Goal: Task Accomplishment & Management: Complete application form

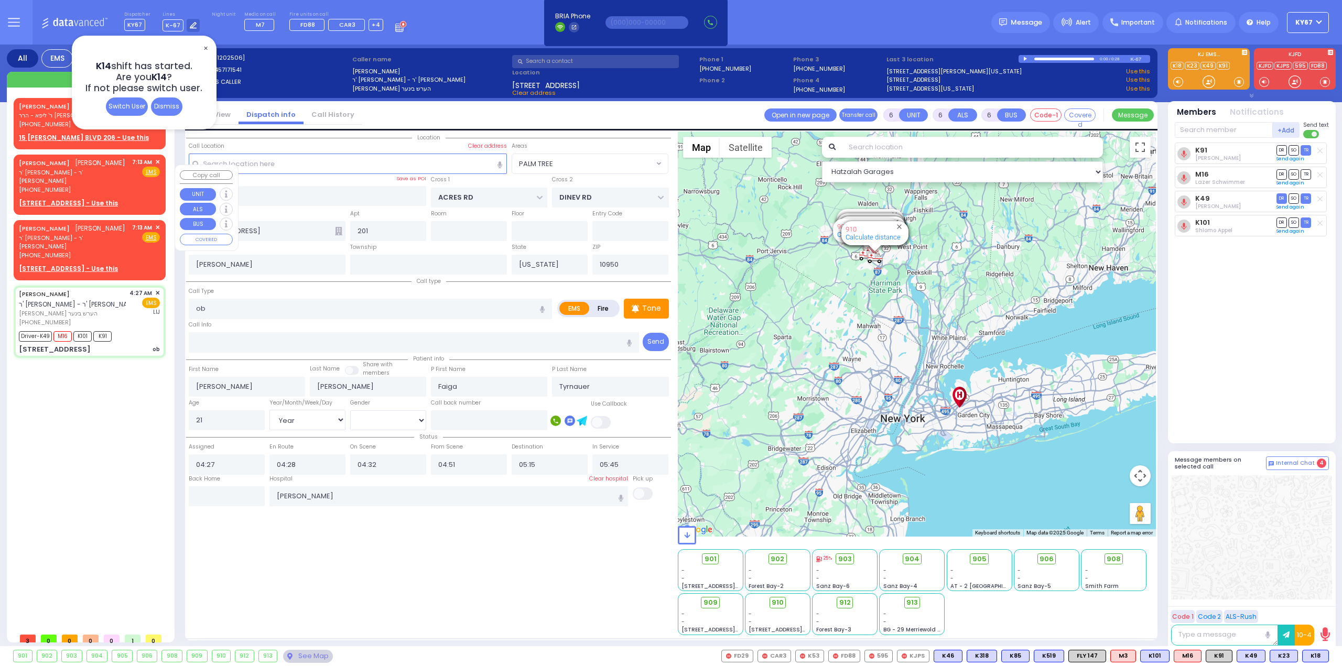
select select "PALM TREE"
select select "Year"
select select "[DEMOGRAPHIC_DATA]"
click at [167, 107] on div "Dismiss" at bounding box center [166, 106] width 31 height 18
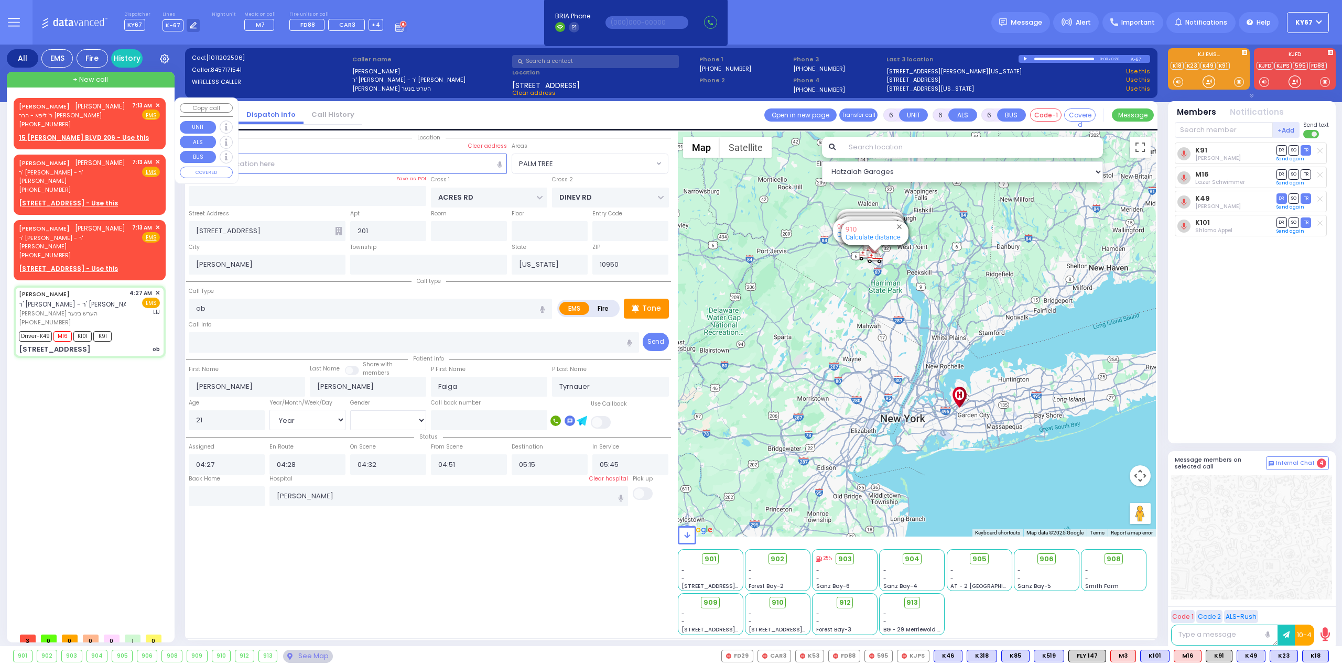
click at [61, 120] on span "ר' ליפא - הרר [PERSON_NAME]" at bounding box center [72, 115] width 106 height 9
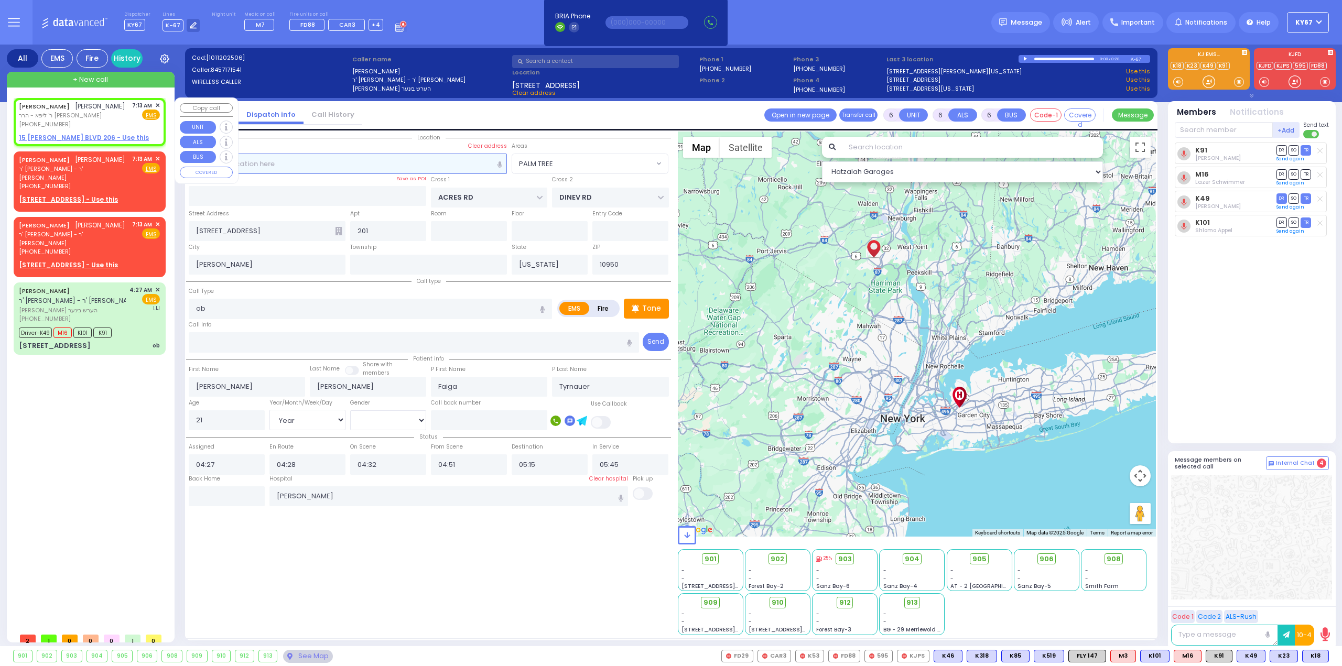
type input "2"
type input "1"
select select
radio input "true"
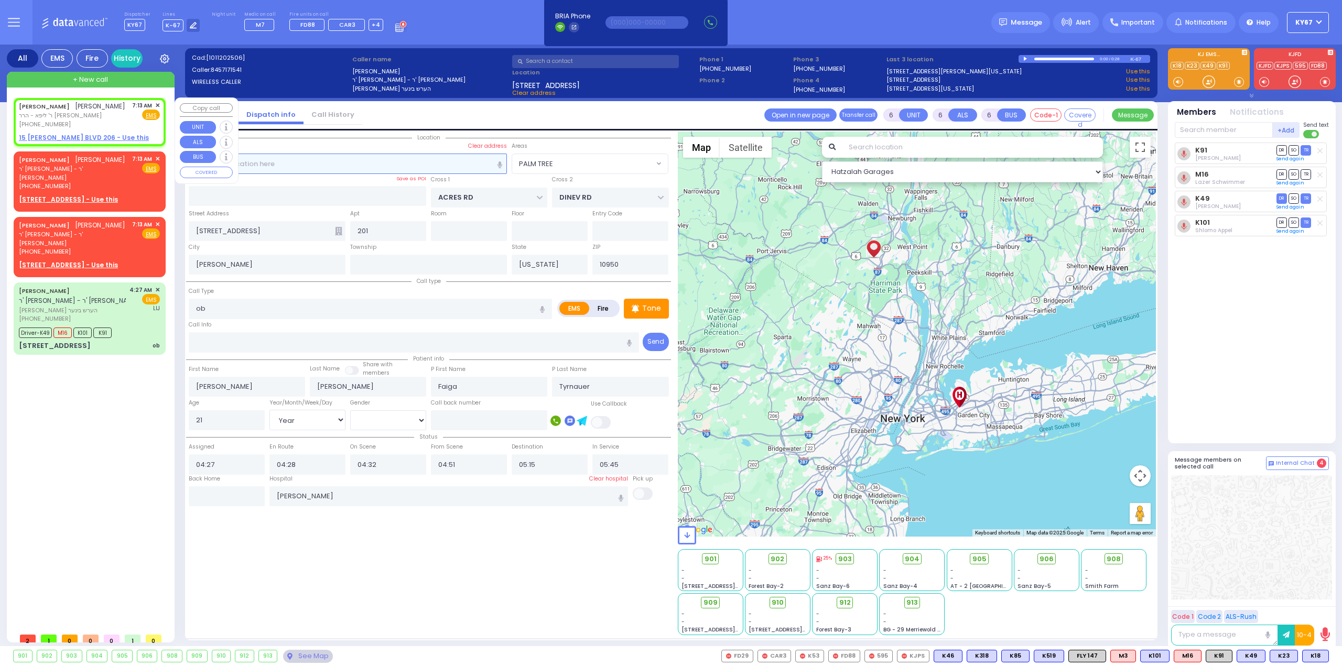
type input "[PERSON_NAME]"
select select
type input "07:13"
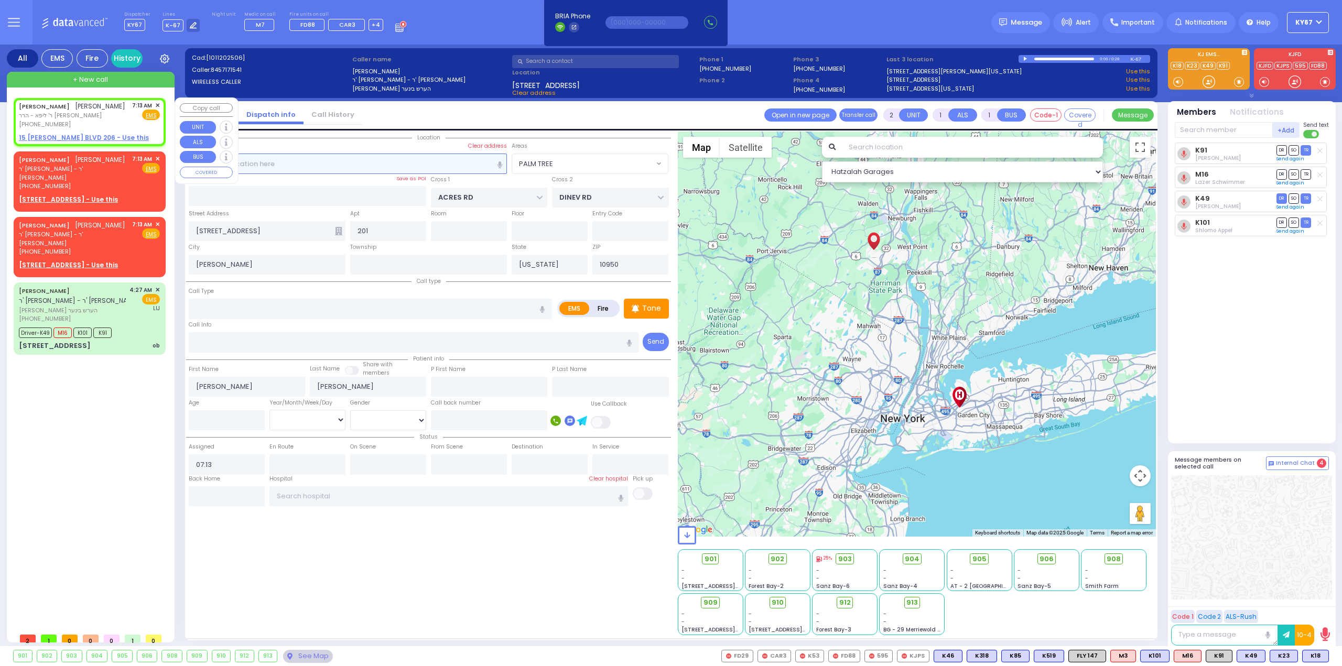
select select "Hatzalah Garages"
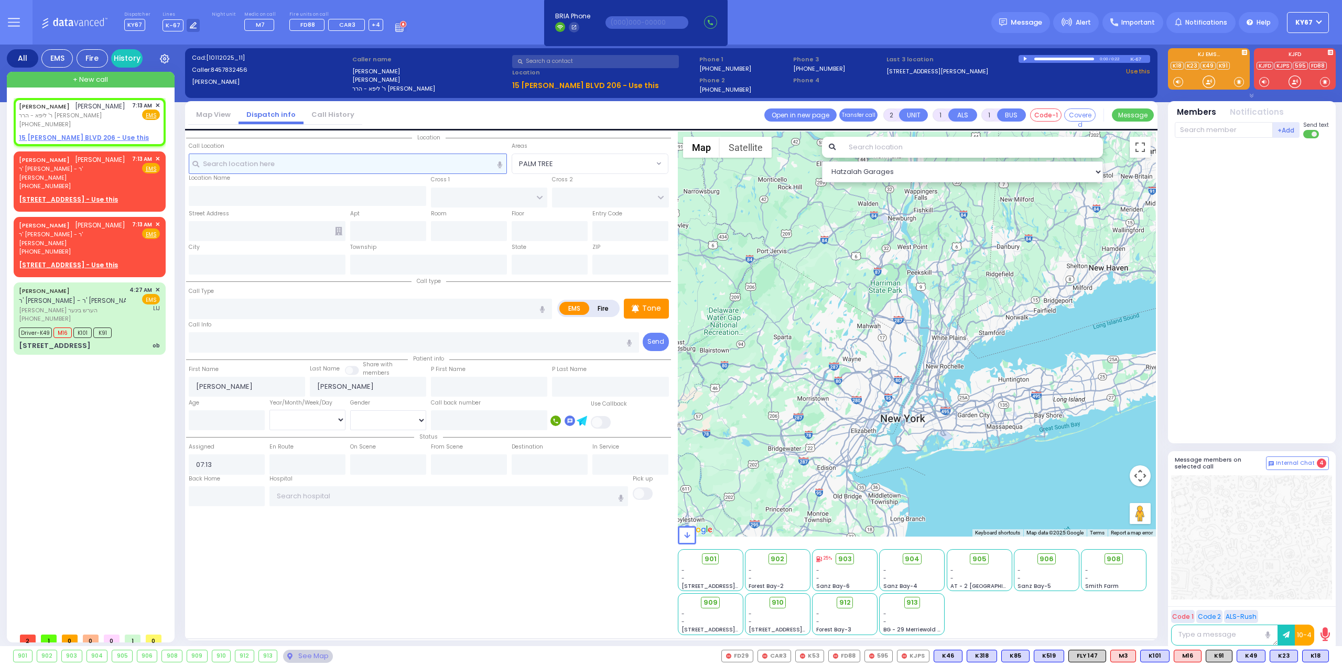
select select
radio input "true"
select select
select select "Hatzalah Garages"
click at [90, 142] on u "15 [PERSON_NAME] BLVD 206 - Use this" at bounding box center [84, 137] width 130 height 9
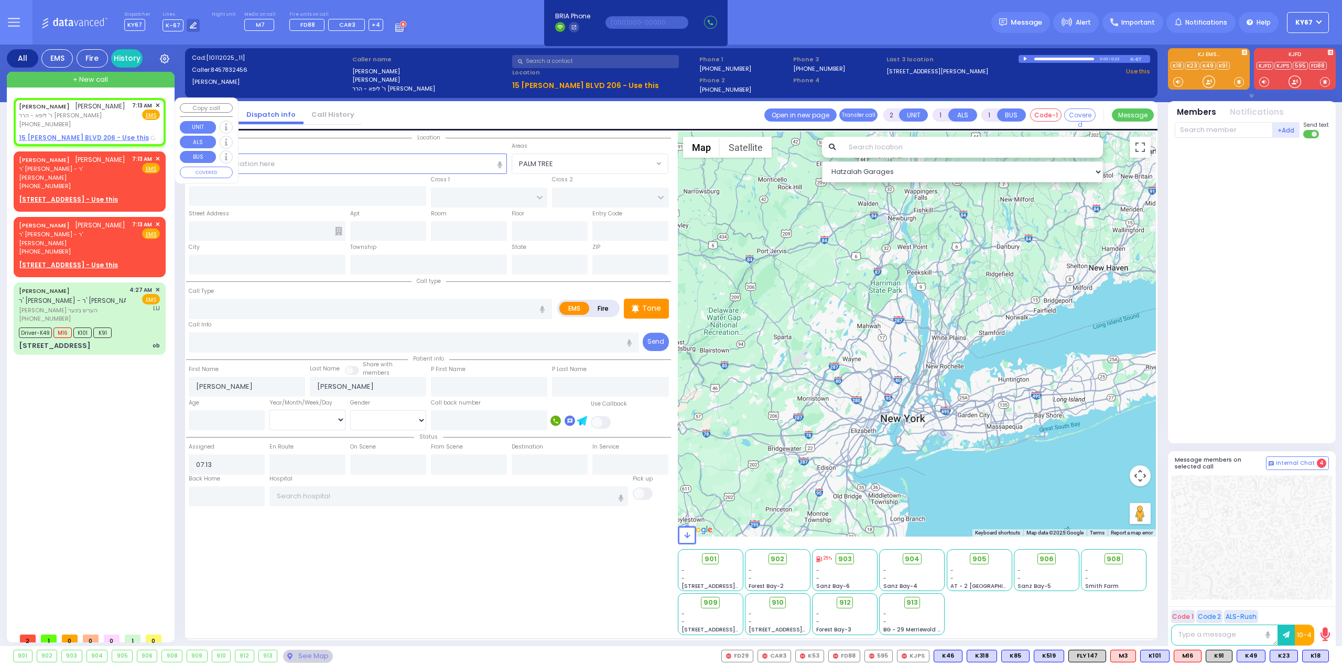
select select
radio input "true"
select select
select select "Hatzalah Garages"
type input "[PERSON_NAME] BLVD"
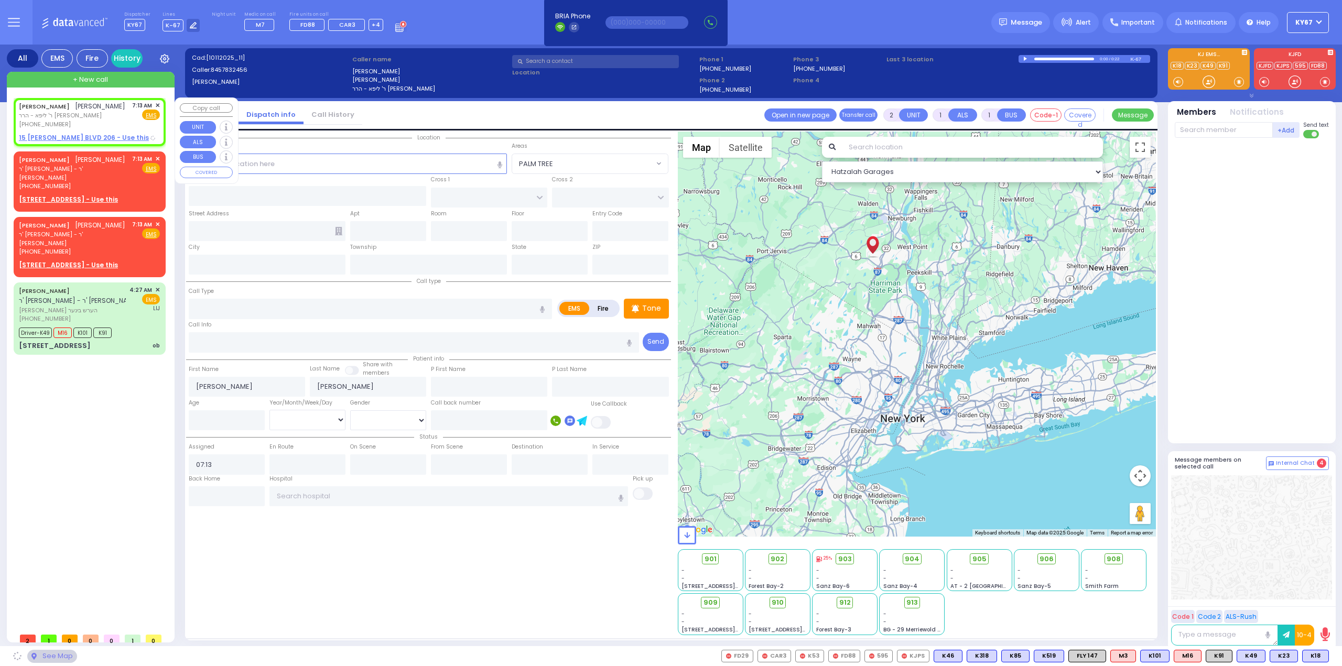
type input "KAHAN DR"
type input "15 [PERSON_NAME] BLVD"
type input "206"
type input "Monroe"
type input "[US_STATE]"
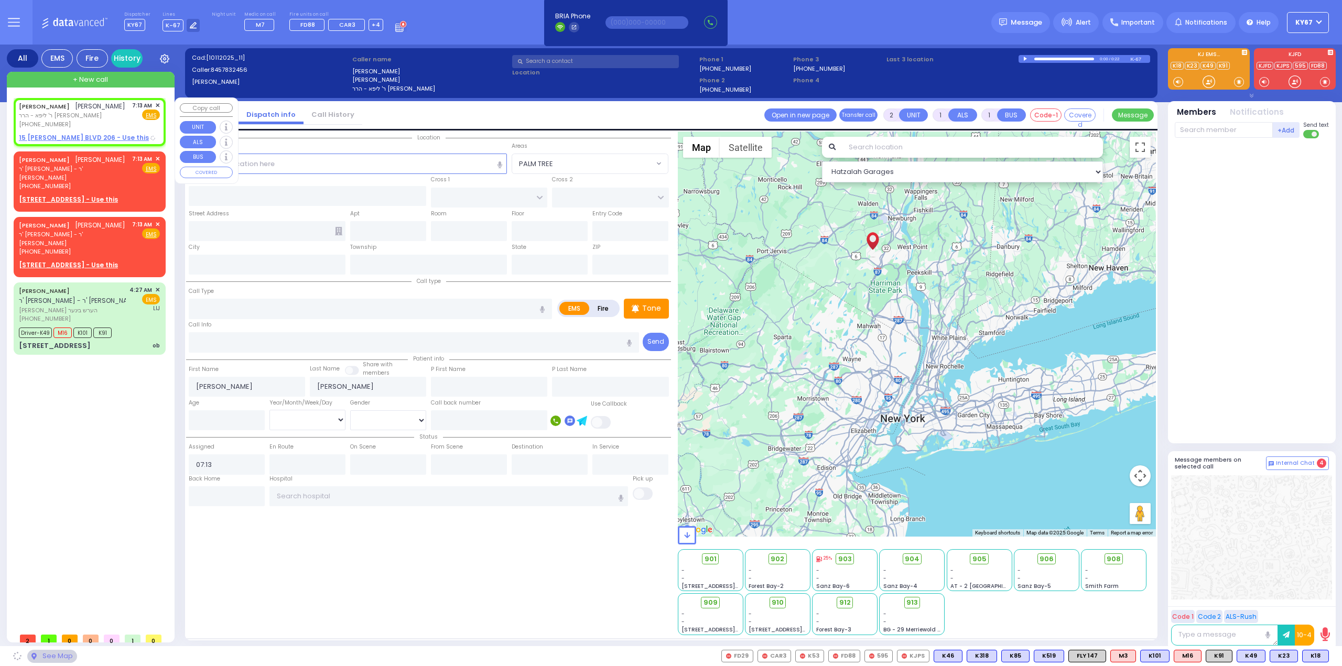
type input "10950"
select select "SECTION 4"
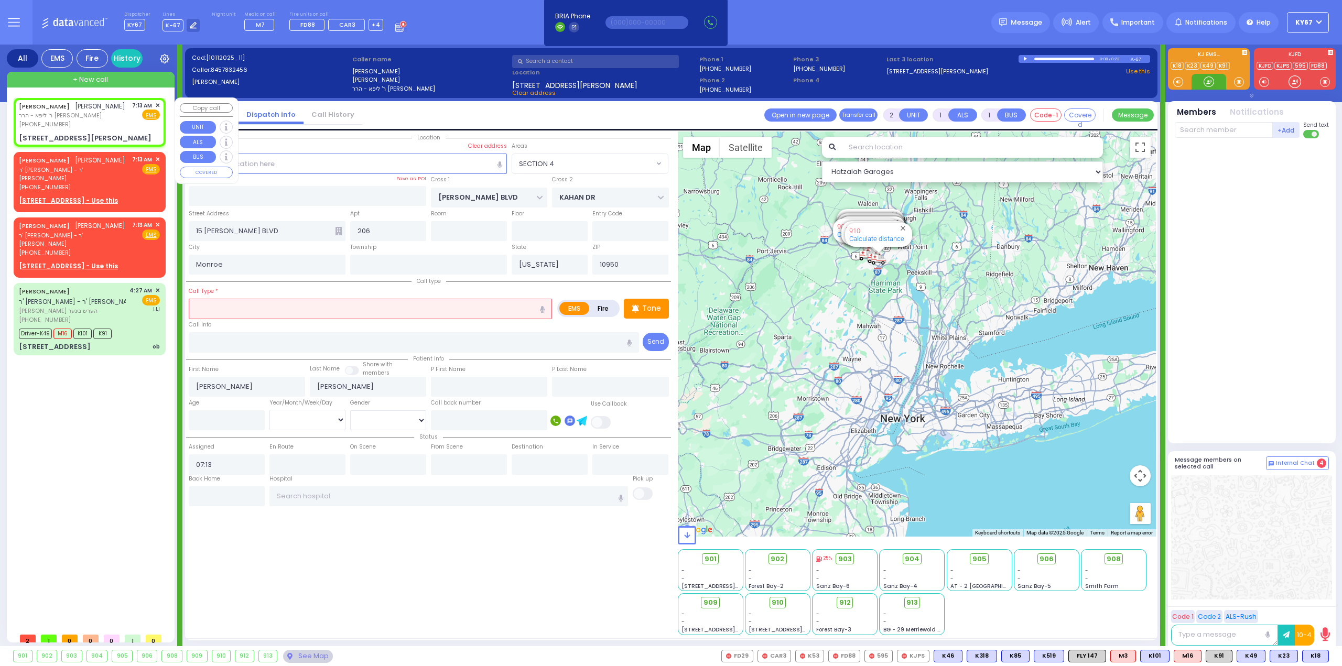
select select
radio input "true"
select select
select select "Hatzalah Garages"
select select "SECTION 4"
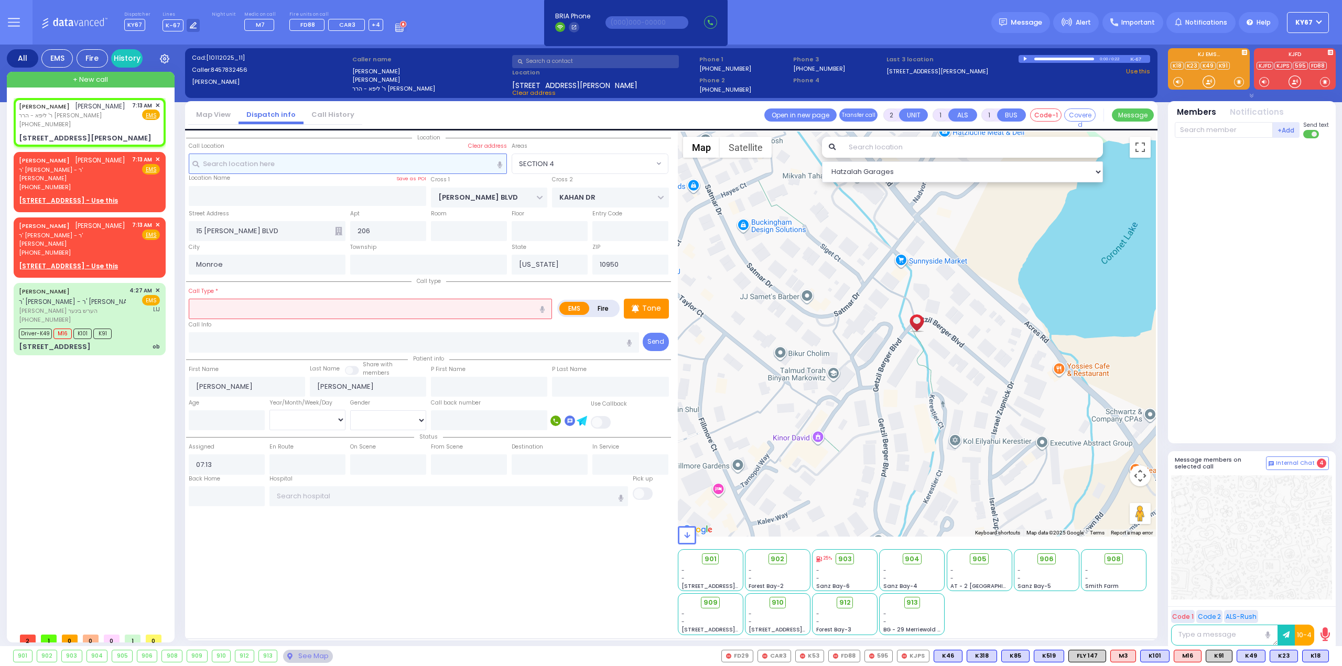
click at [257, 167] on input "text" at bounding box center [348, 164] width 319 height 20
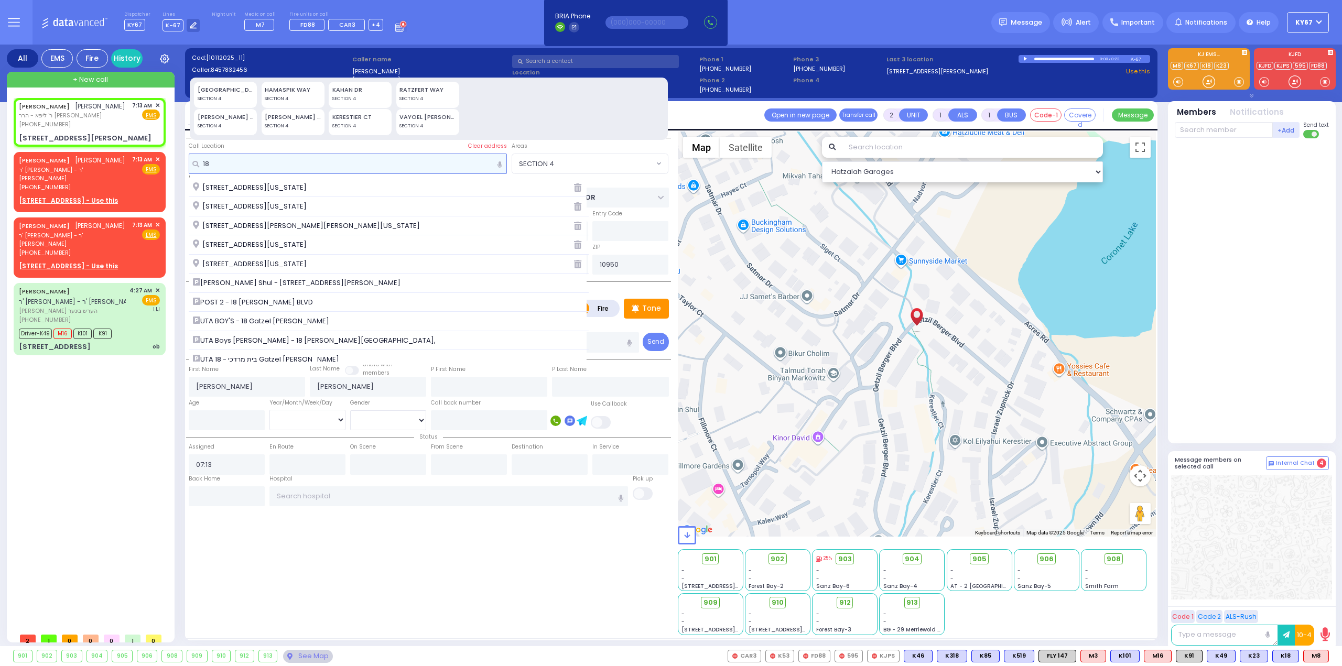
type input "18"
click at [314, 351] on div "UTA בית מרדכי - 18 Gatzel [PERSON_NAME]" at bounding box center [389, 359] width 400 height 19
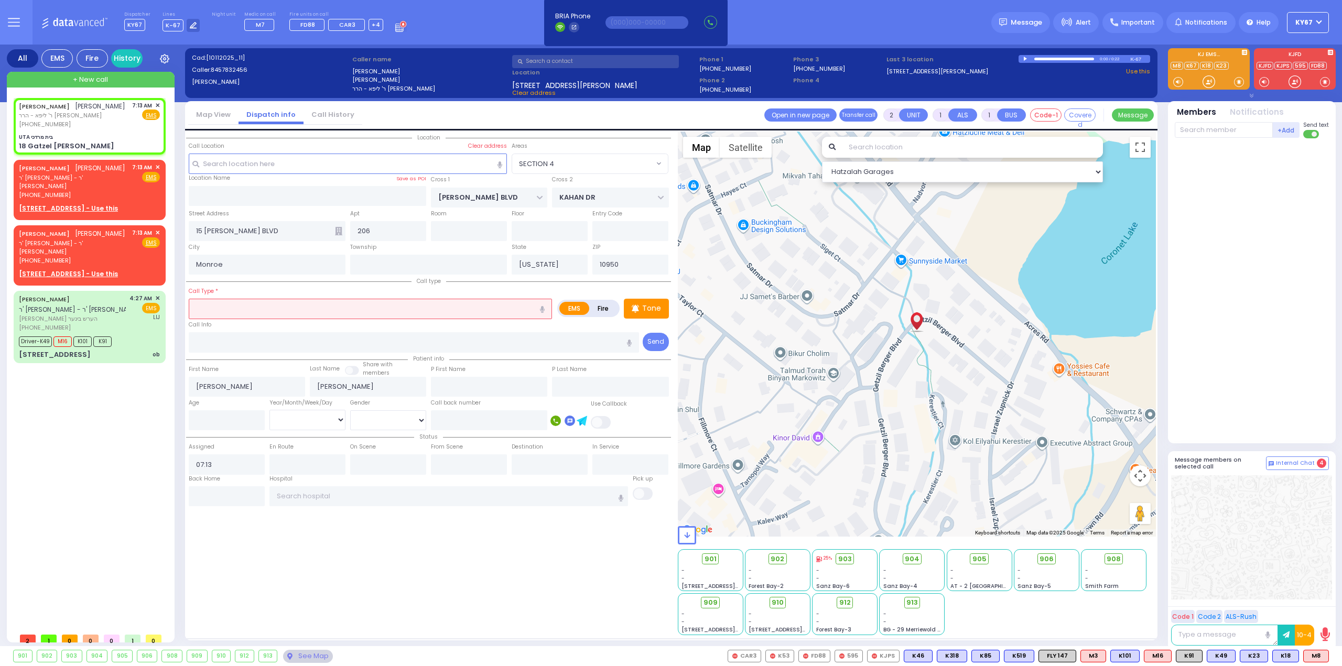
select select
radio input "true"
select select
select select "Hatzalah Garages"
type input "UTA בית מרדכי"
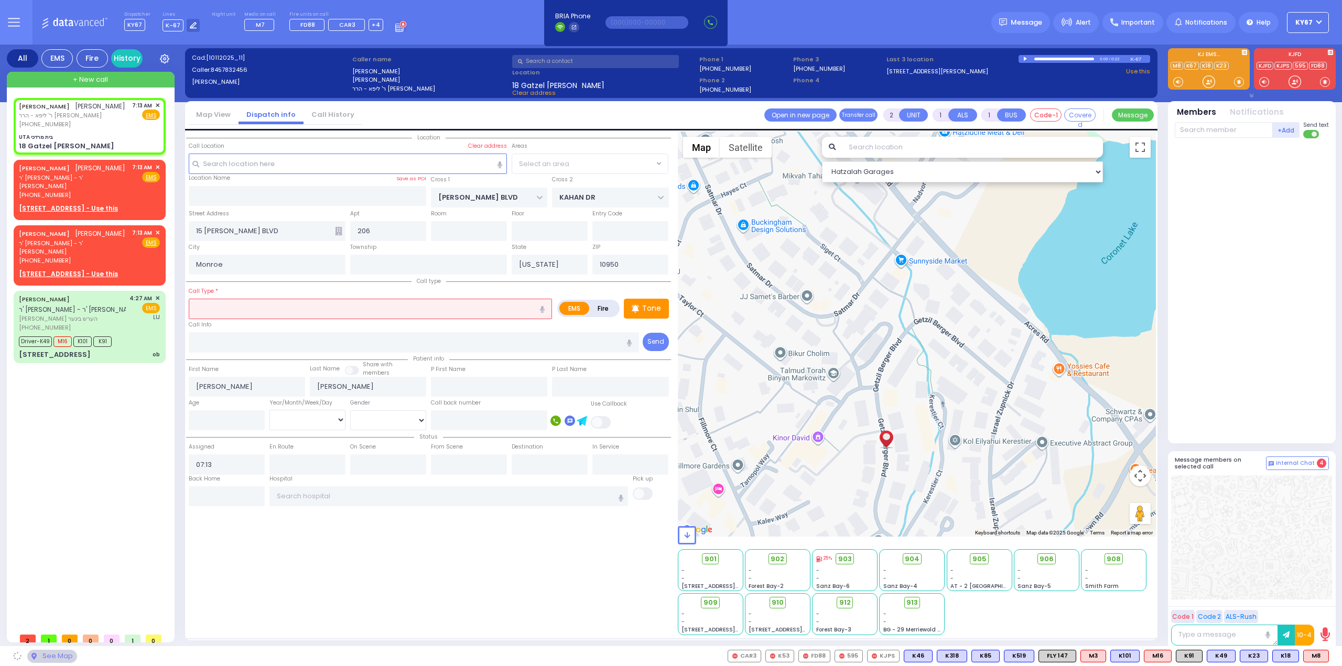
type input "KAHAN DR"
type input "MERON DR"
type input "18 Gatzel [PERSON_NAME]"
select select "SECTION 4"
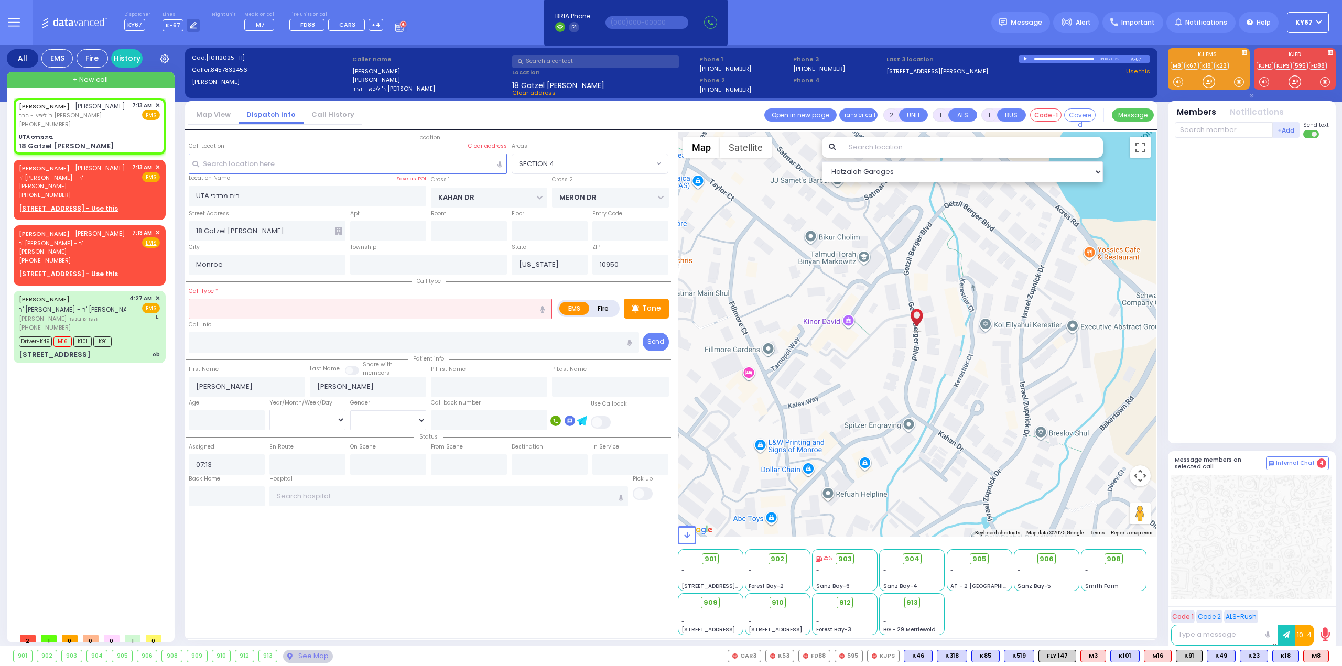
click at [266, 296] on div "Call Type *" at bounding box center [370, 303] width 363 height 34
click at [263, 310] on input "text" at bounding box center [370, 309] width 363 height 20
type input "f"
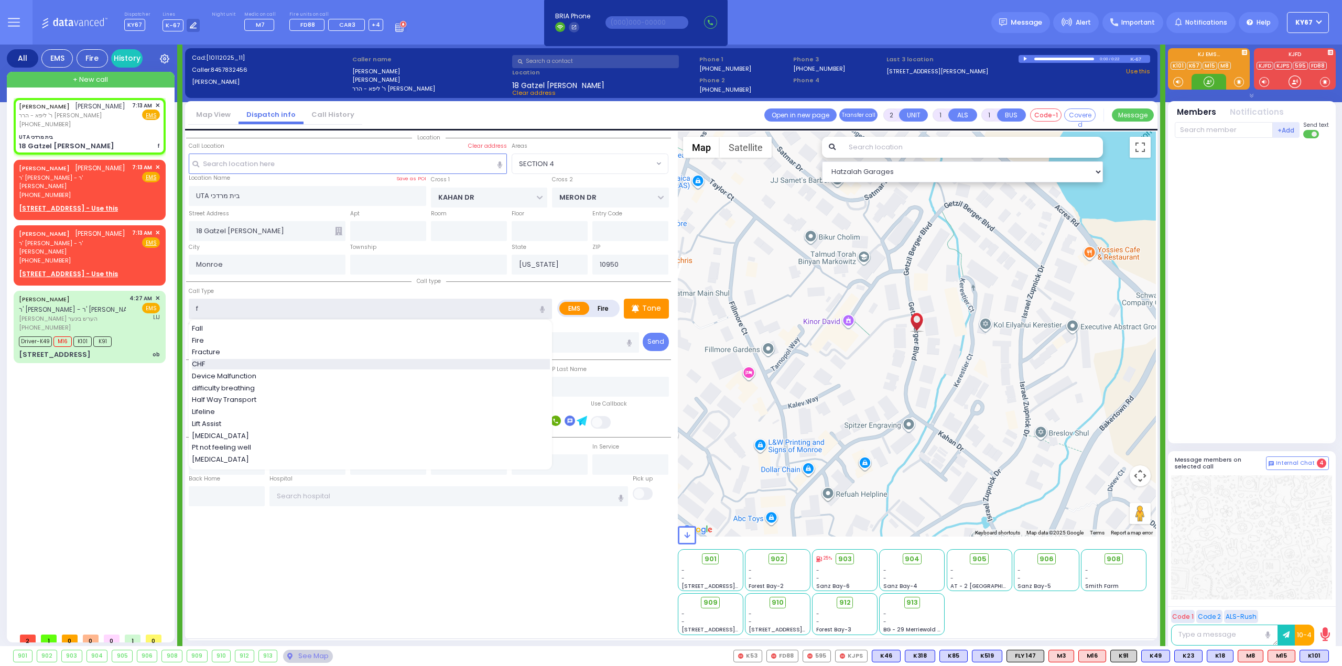
select select
radio input "true"
select select
select select "Hatzalah Garages"
select select "SECTION 4"
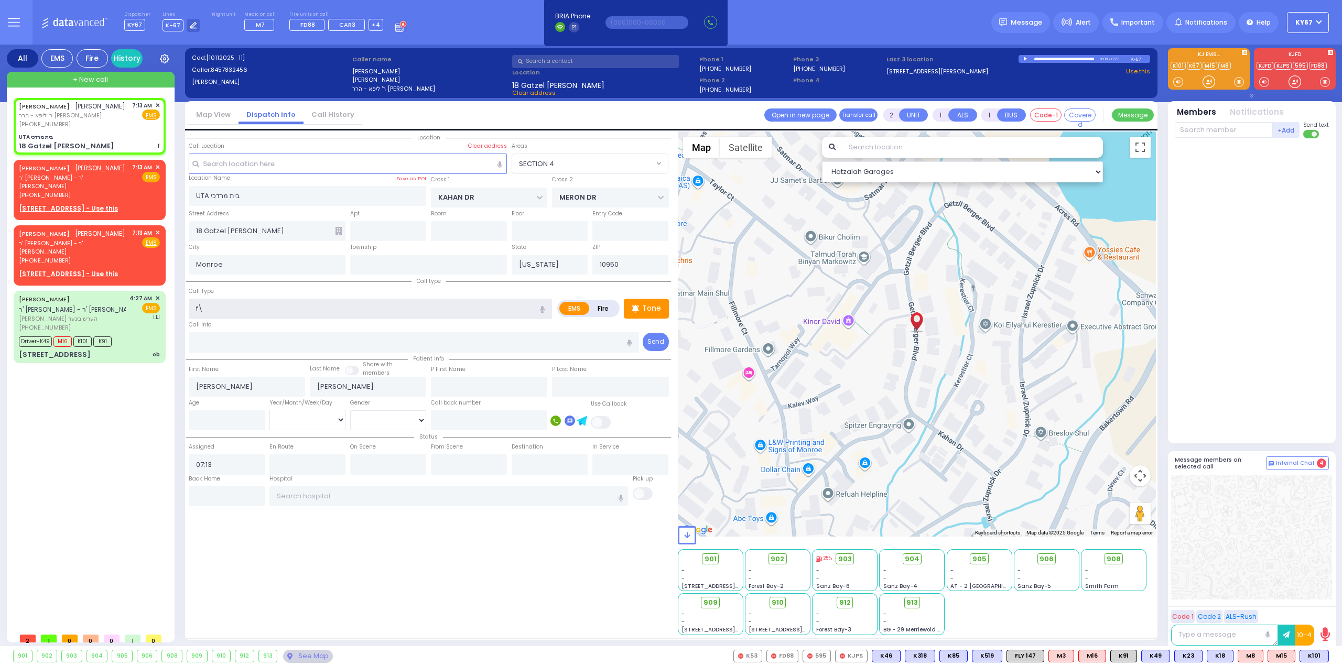
type input "f"
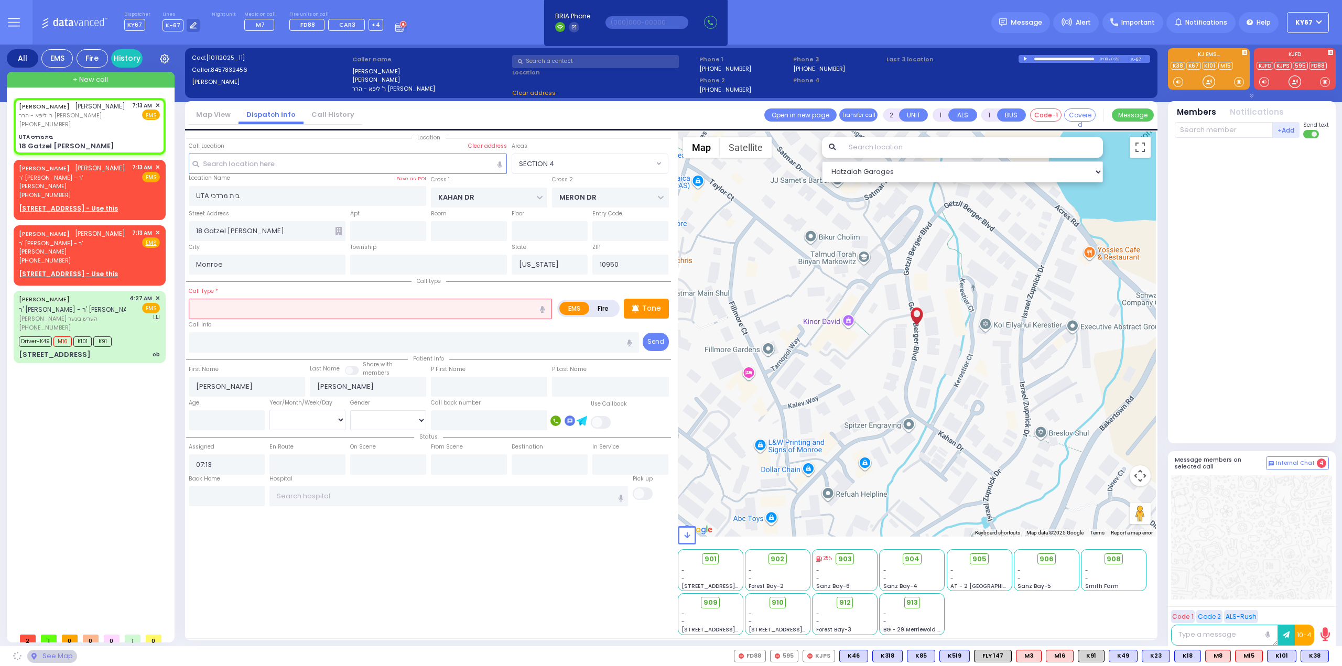
select select
radio input "true"
select select
select select "Hatzalah Garages"
select select "SECTION 4"
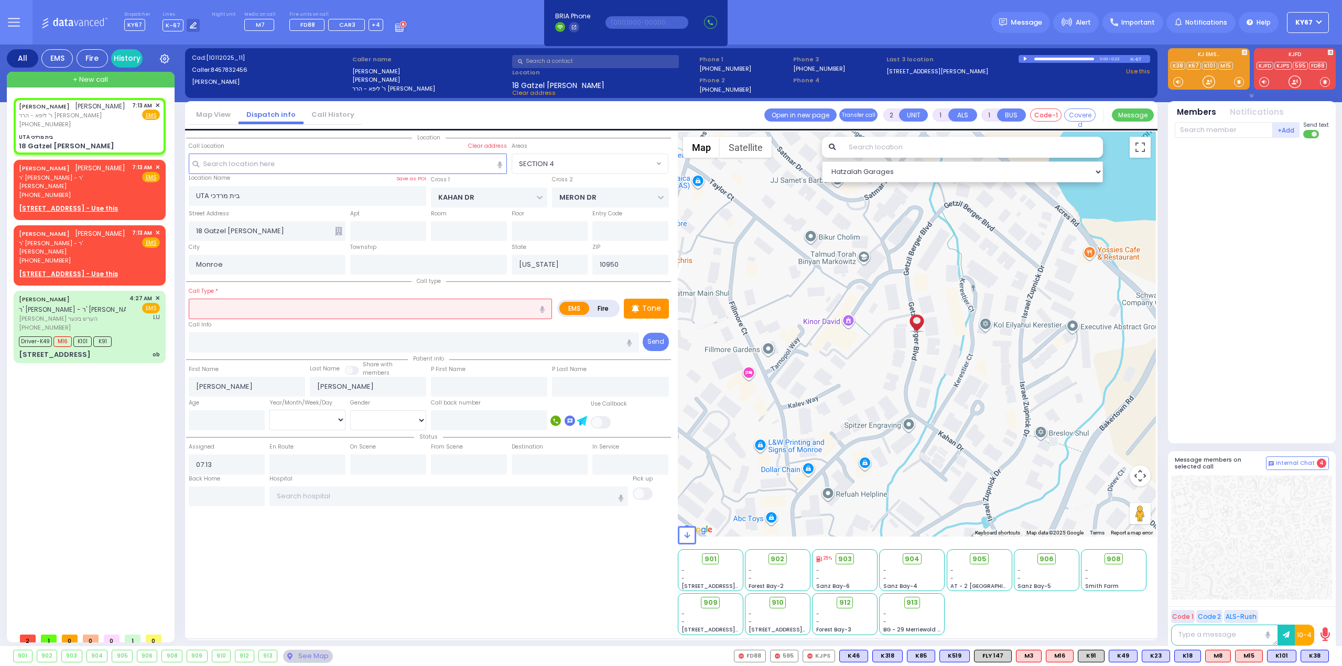
select select
radio input "true"
select select
select select "Hatzalah Garages"
select select "SECTION 4"
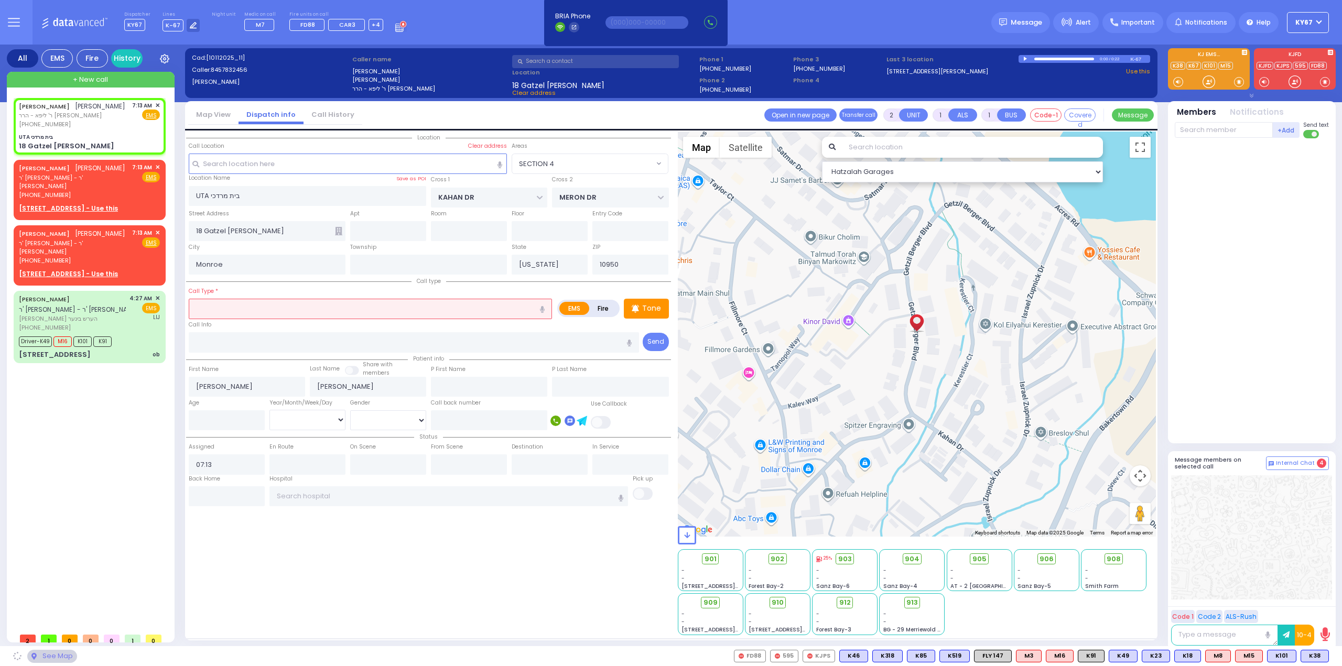
click at [543, 307] on icon "button" at bounding box center [542, 309] width 5 height 7
type input "fainted"
select select
radio input "true"
select select
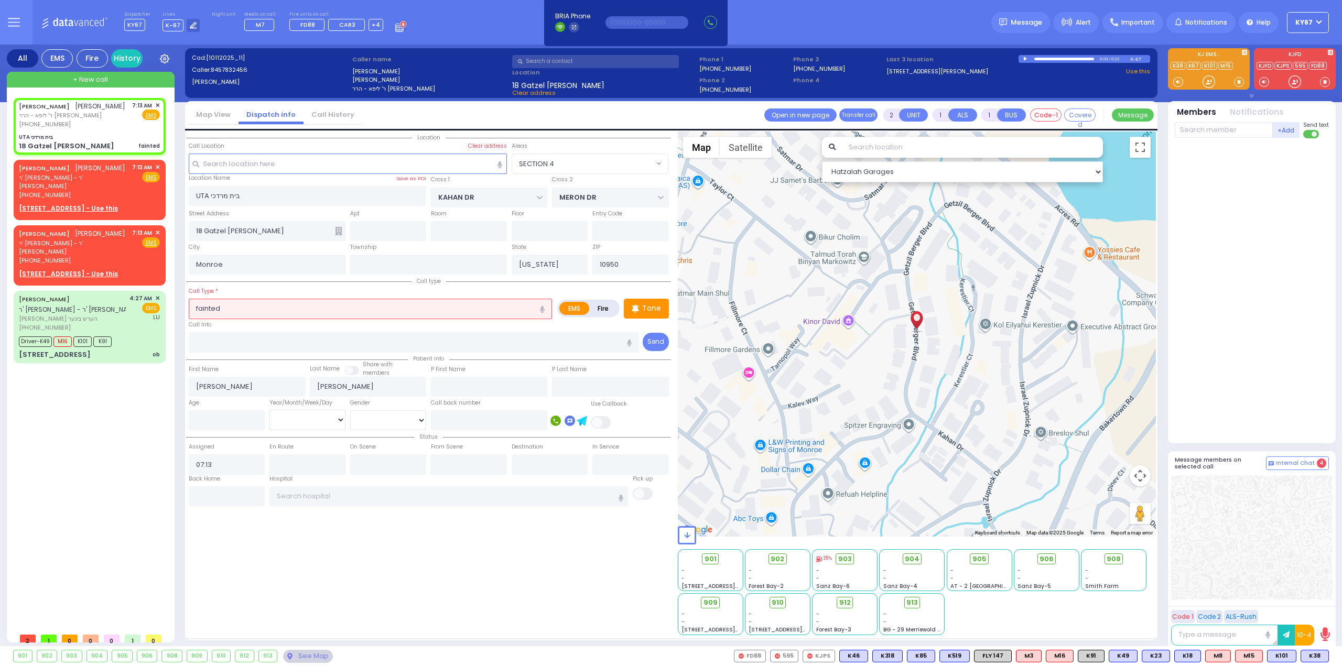
select select "Hatzalah Garages"
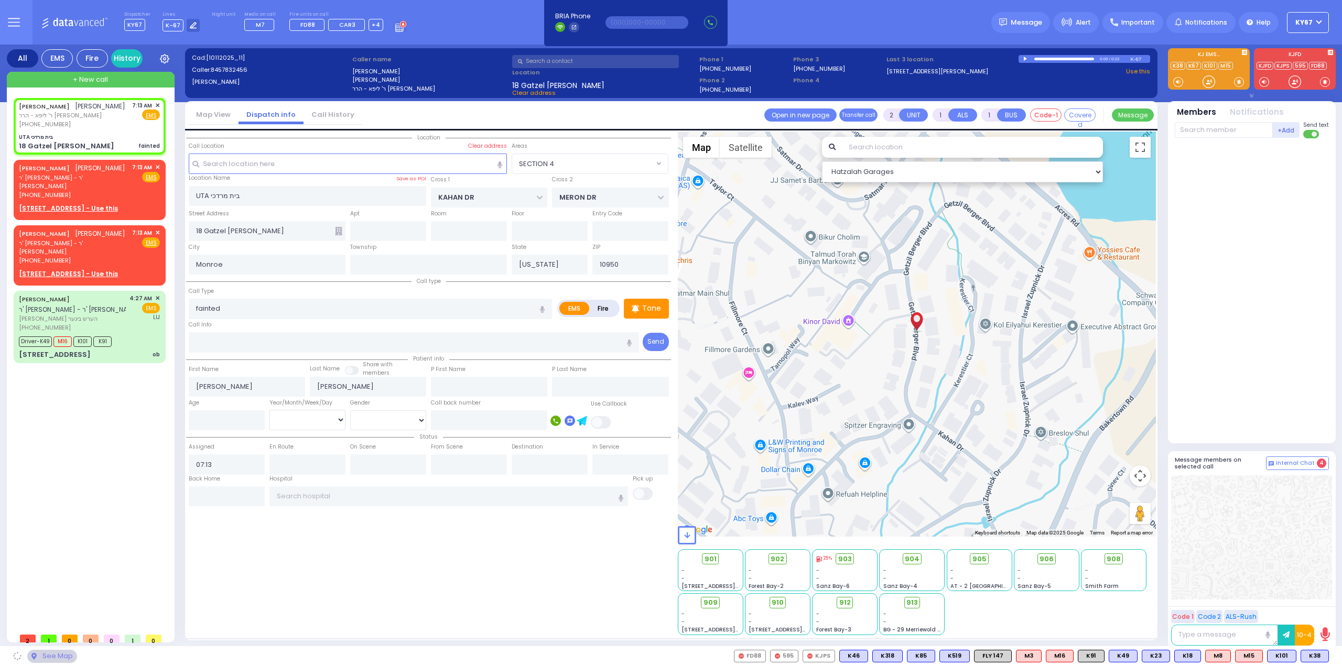
select select "SECTION 4"
click at [1215, 652] on span "M8" at bounding box center [1217, 656] width 25 height 12
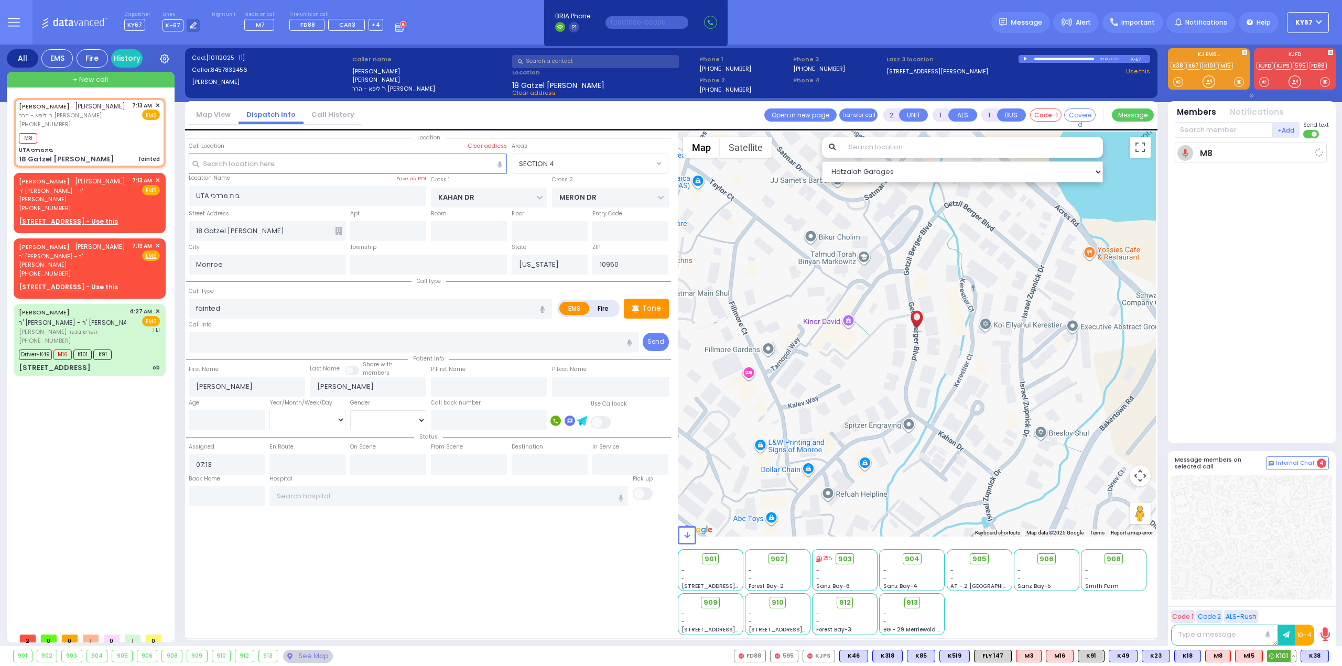
click at [1277, 657] on span "K101" at bounding box center [1281, 656] width 28 height 12
select select
radio input "true"
select select
type input "07:15"
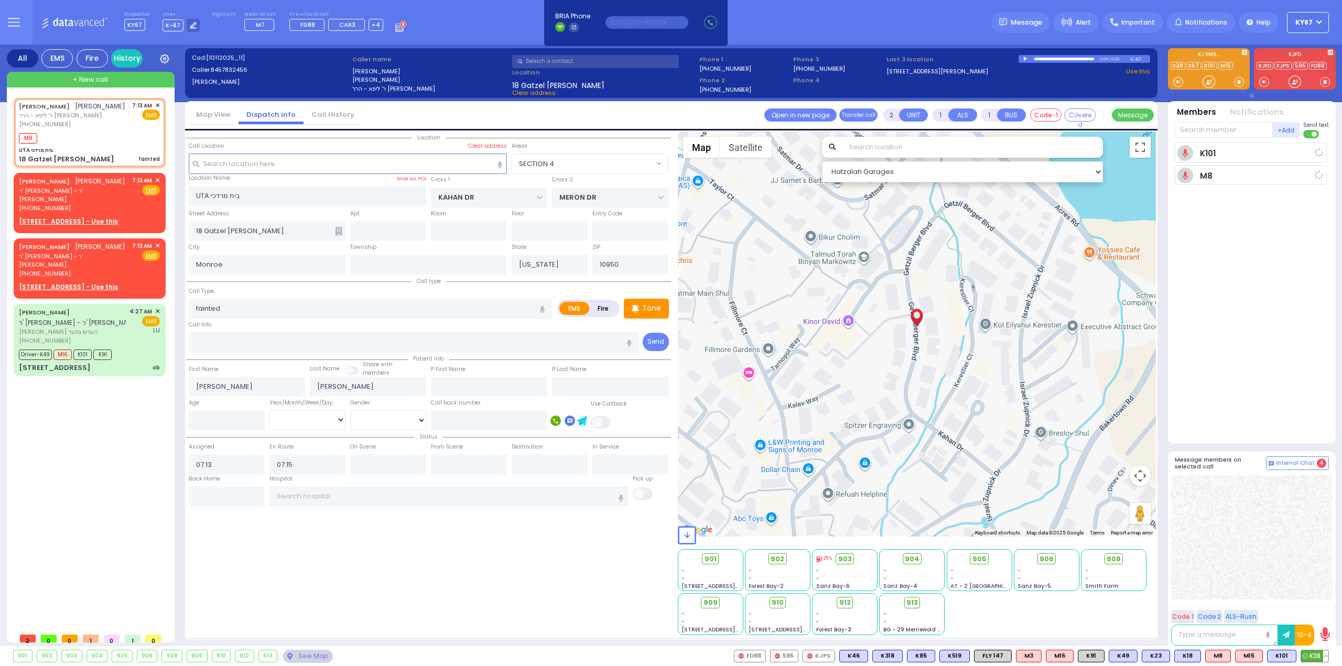
select select "Hatzalah Garages"
click at [1313, 656] on span "K38" at bounding box center [1314, 656] width 27 height 12
select select "SECTION 4"
select select
radio input "true"
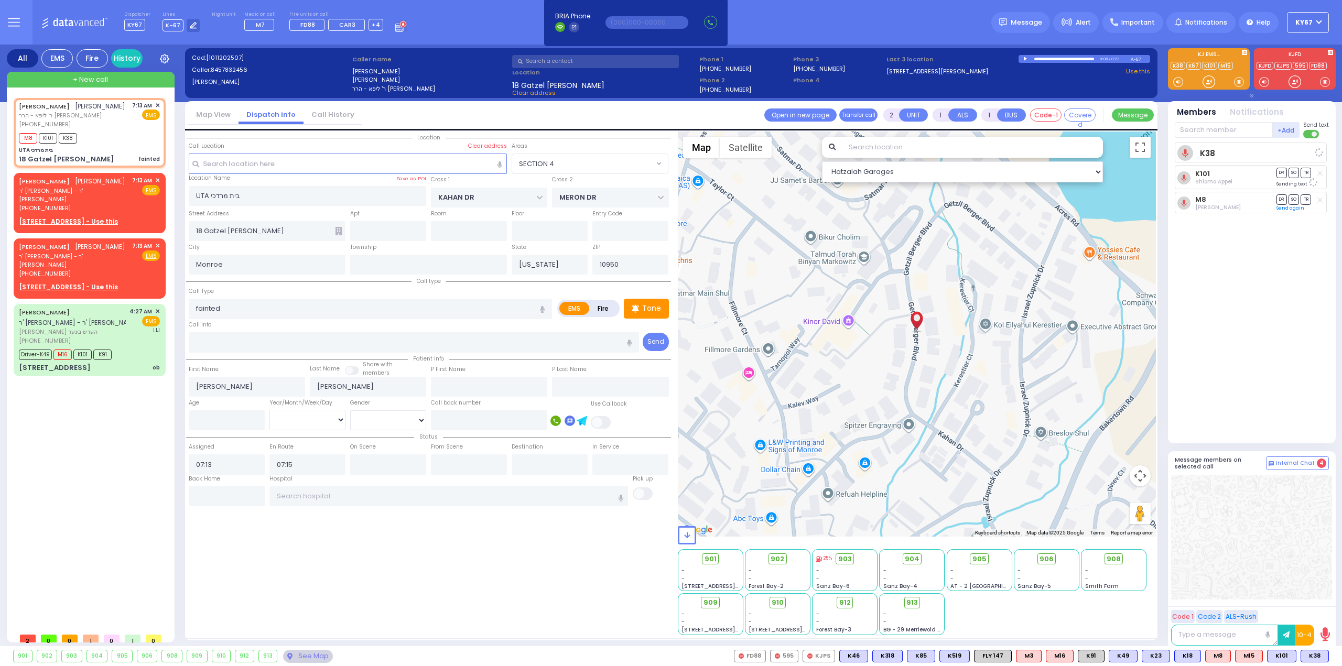
select select
select select "Hatzalah Garages"
select select
radio input "true"
select select
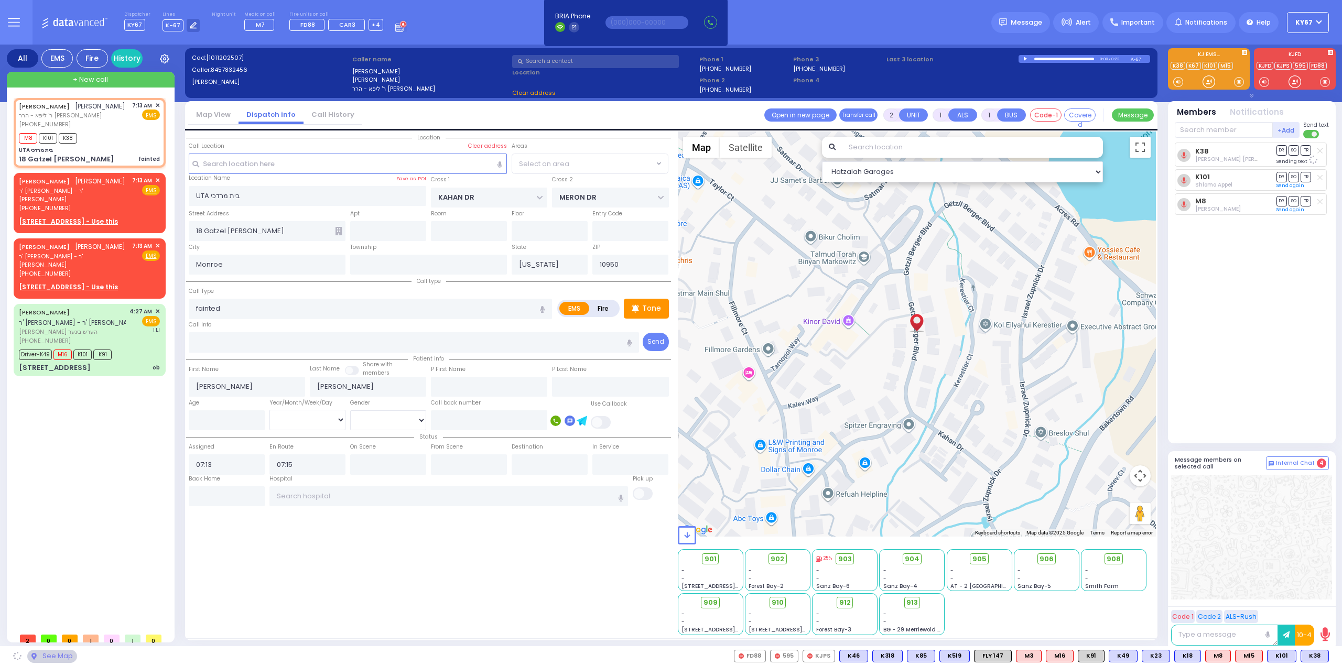
select select "Hatzalah Garages"
select select "SECTION 4"
click at [1213, 129] on input "text" at bounding box center [1223, 130] width 98 height 16
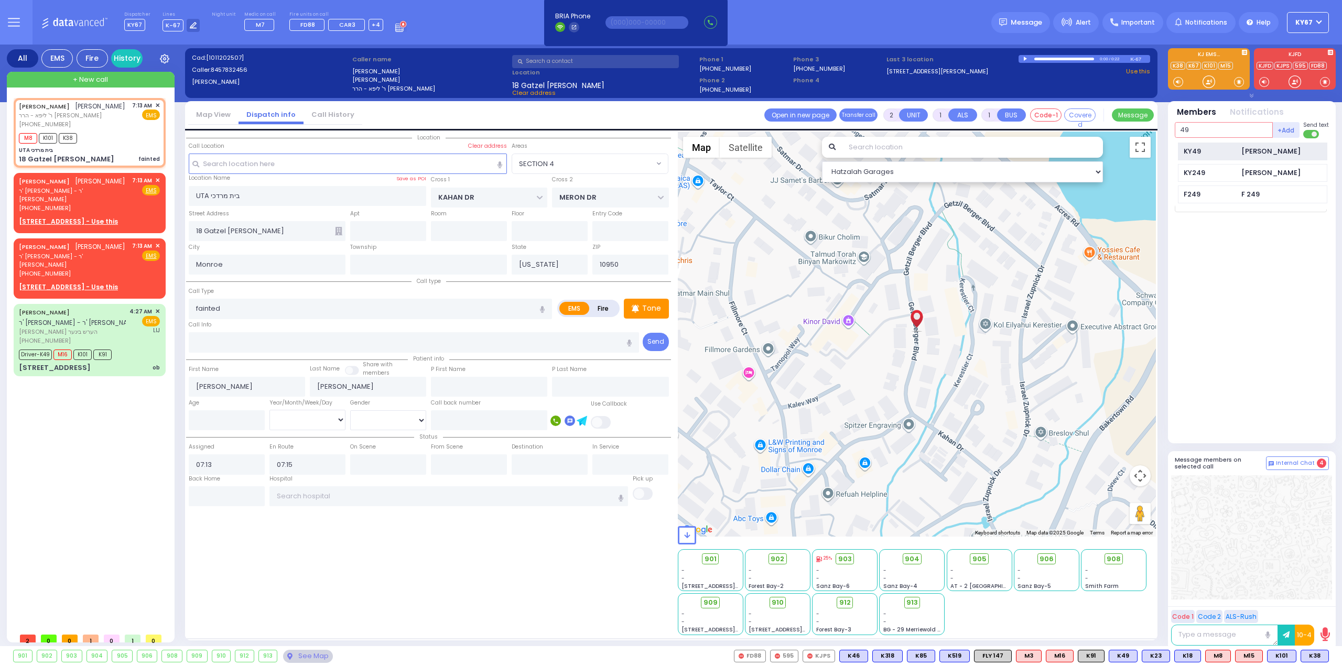
type input "49"
click at [1213, 144] on div "KY49 [PERSON_NAME]" at bounding box center [1252, 152] width 149 height 18
click at [1213, 125] on input "text" at bounding box center [1223, 130] width 98 height 16
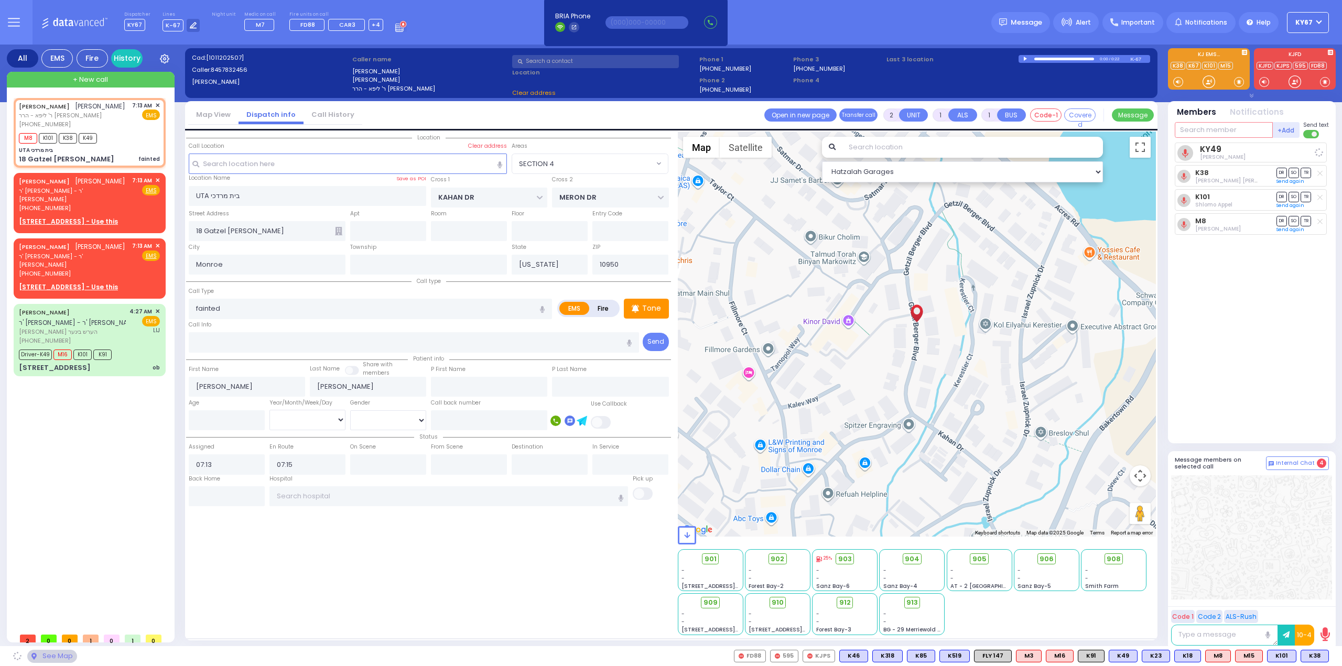
select select
radio input "true"
select select
select select "Hatzalah Garages"
select select "SECTION 4"
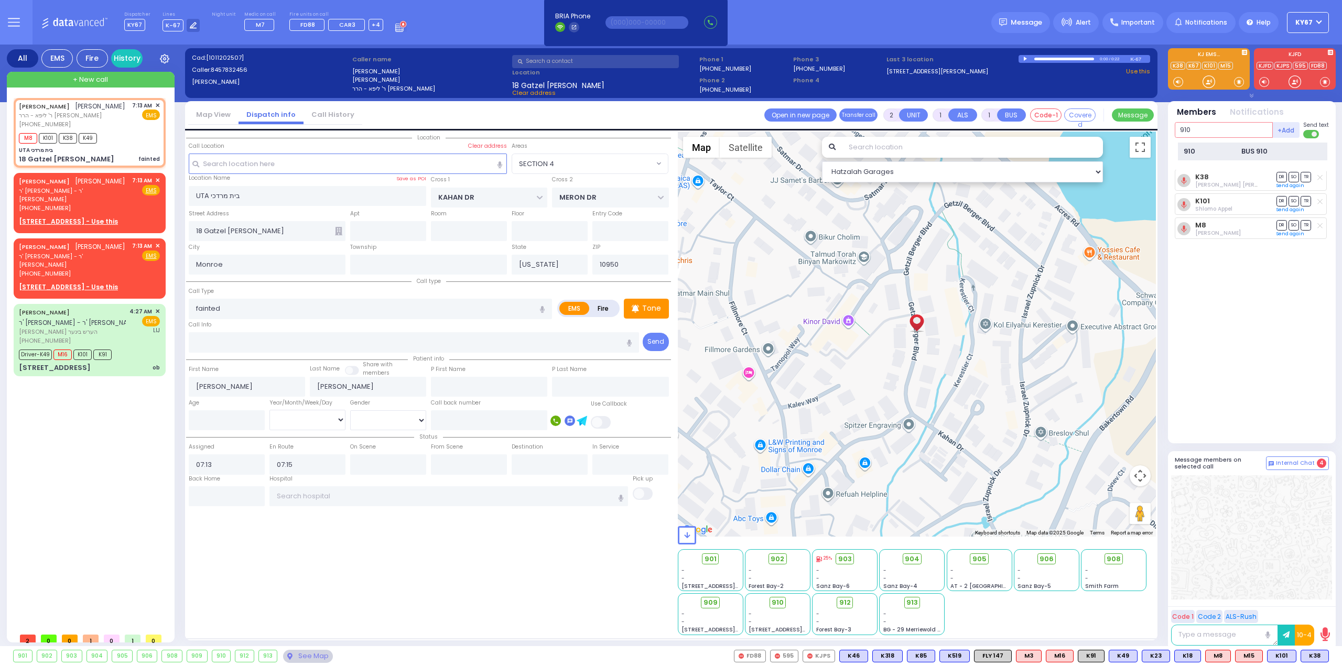
type input "910"
click at [1224, 149] on div "910" at bounding box center [1209, 151] width 52 height 10
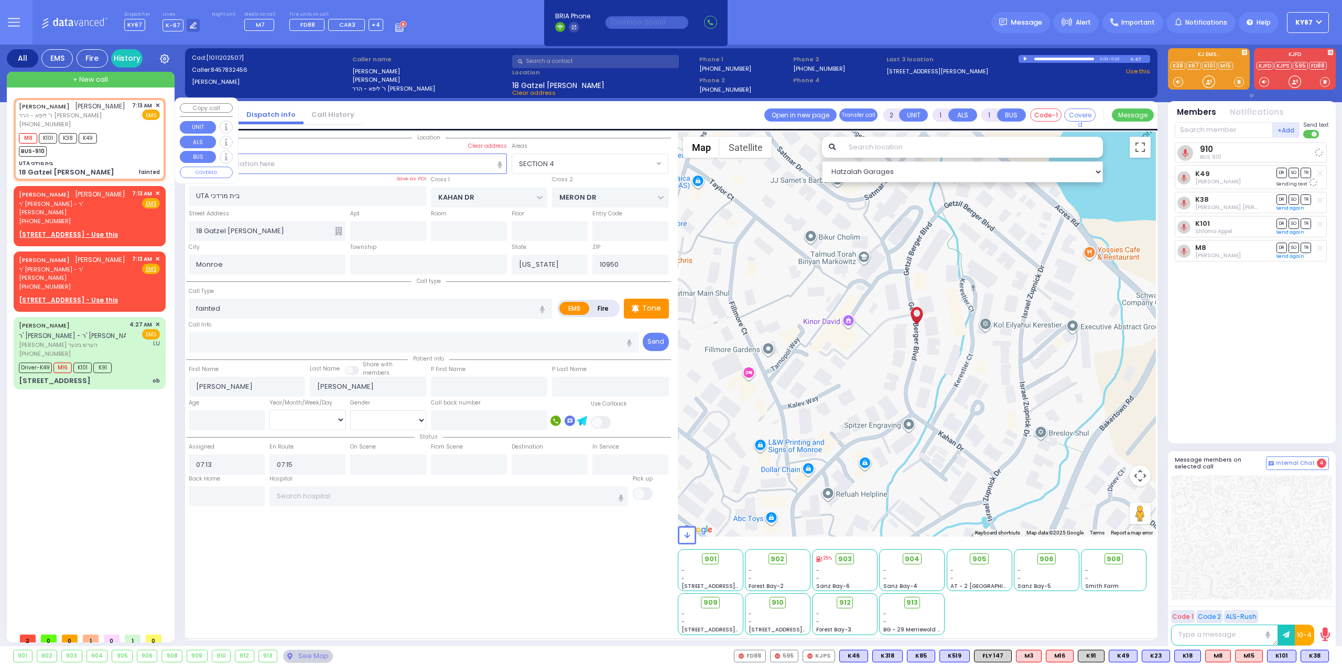
select select
radio input "true"
select select
select select "Hatzalah Garages"
select select "SECTION 4"
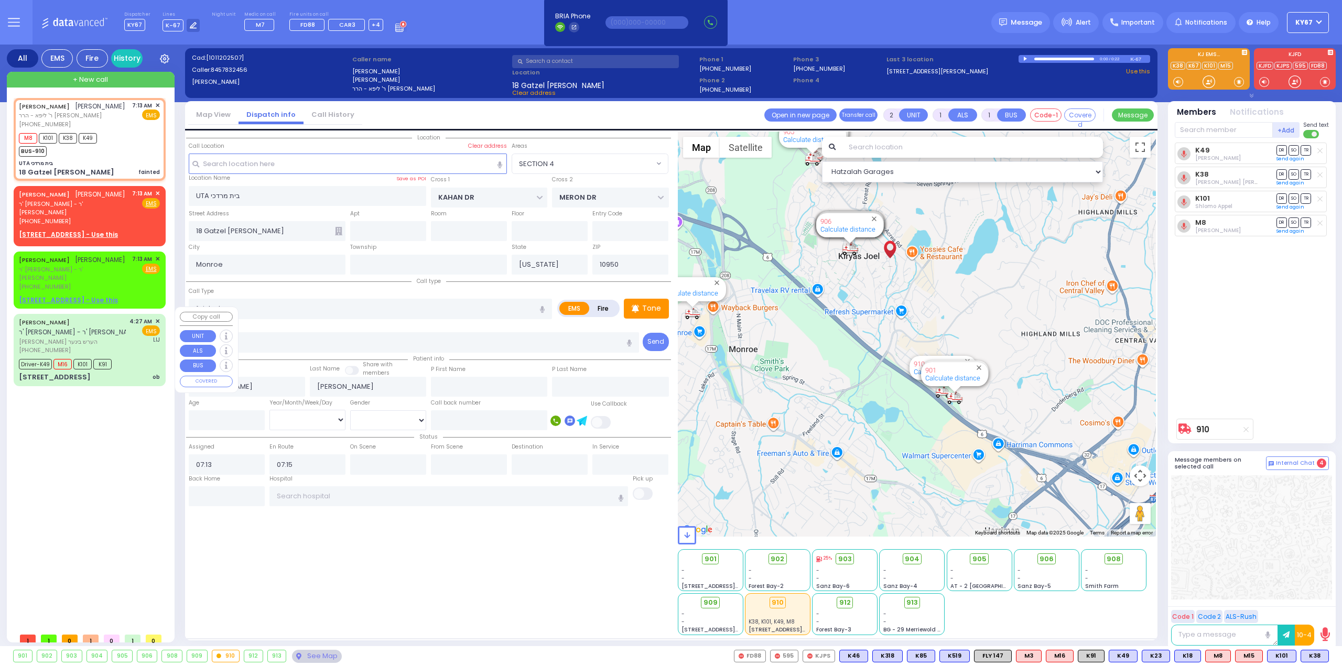
click at [108, 337] on span "[PERSON_NAME] הערש בינער" at bounding box center [72, 341] width 107 height 9
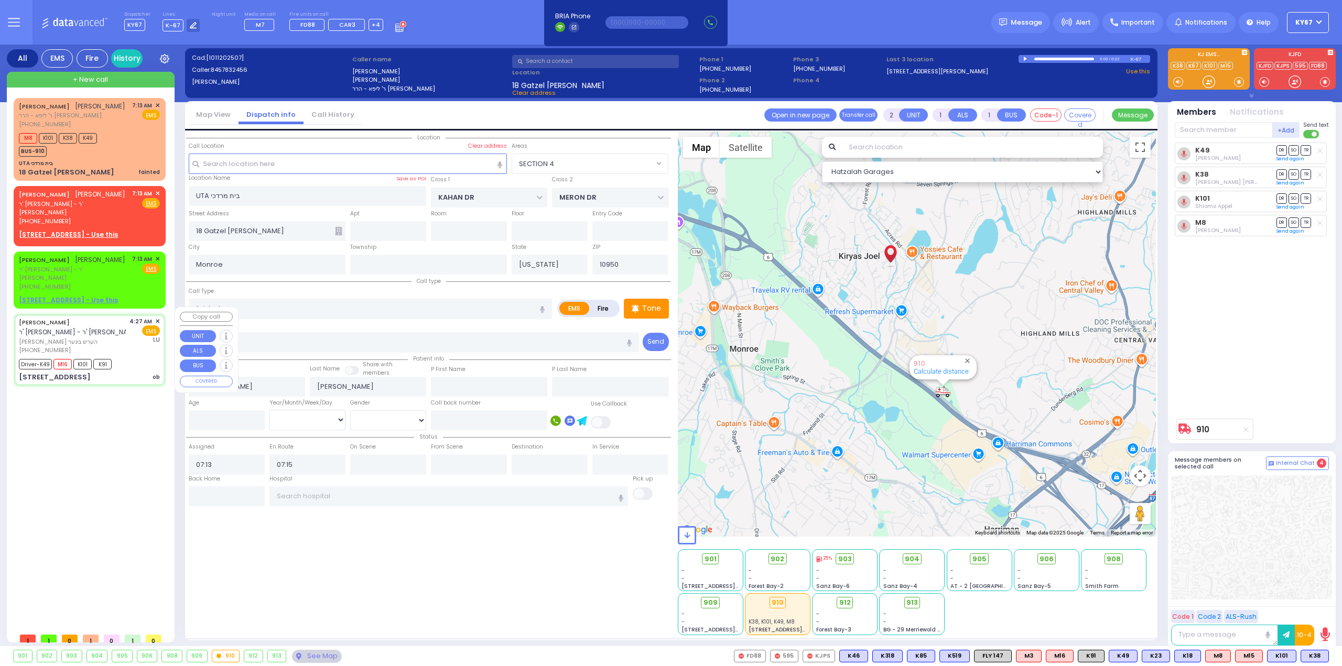
type input "6"
select select
type input "ob"
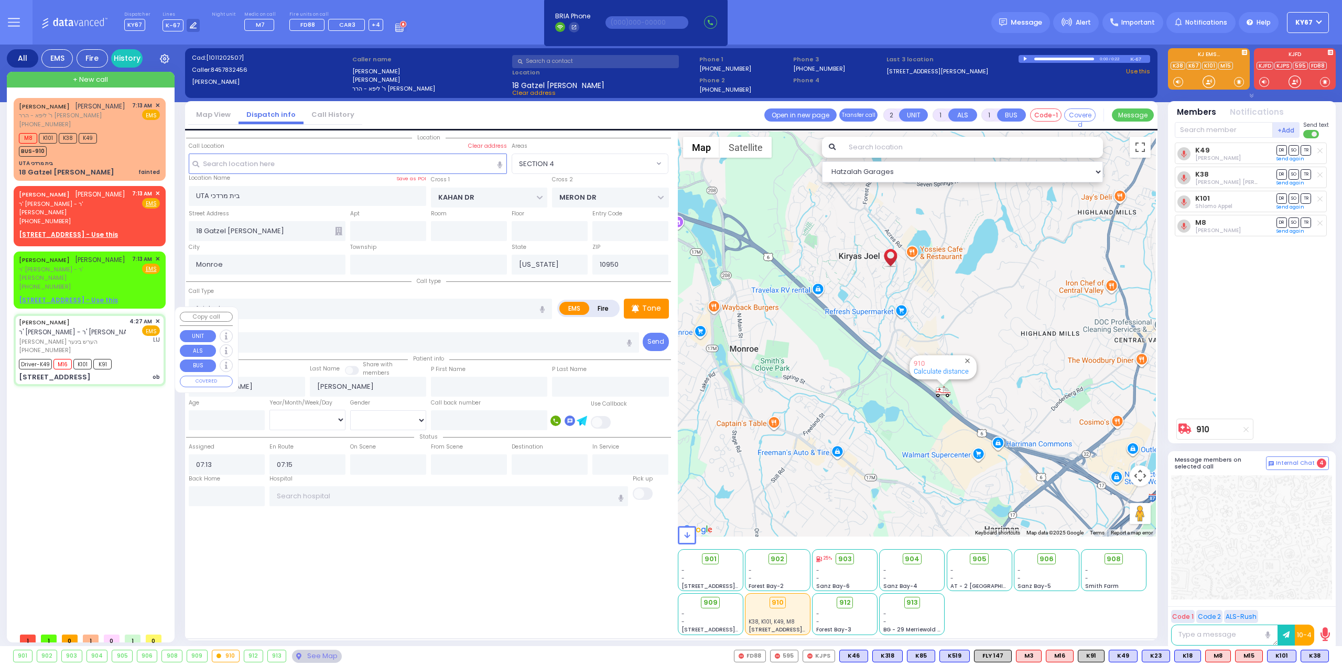
radio input "true"
type input "[PERSON_NAME]"
type input "Faiga"
type input "Tyrnauer"
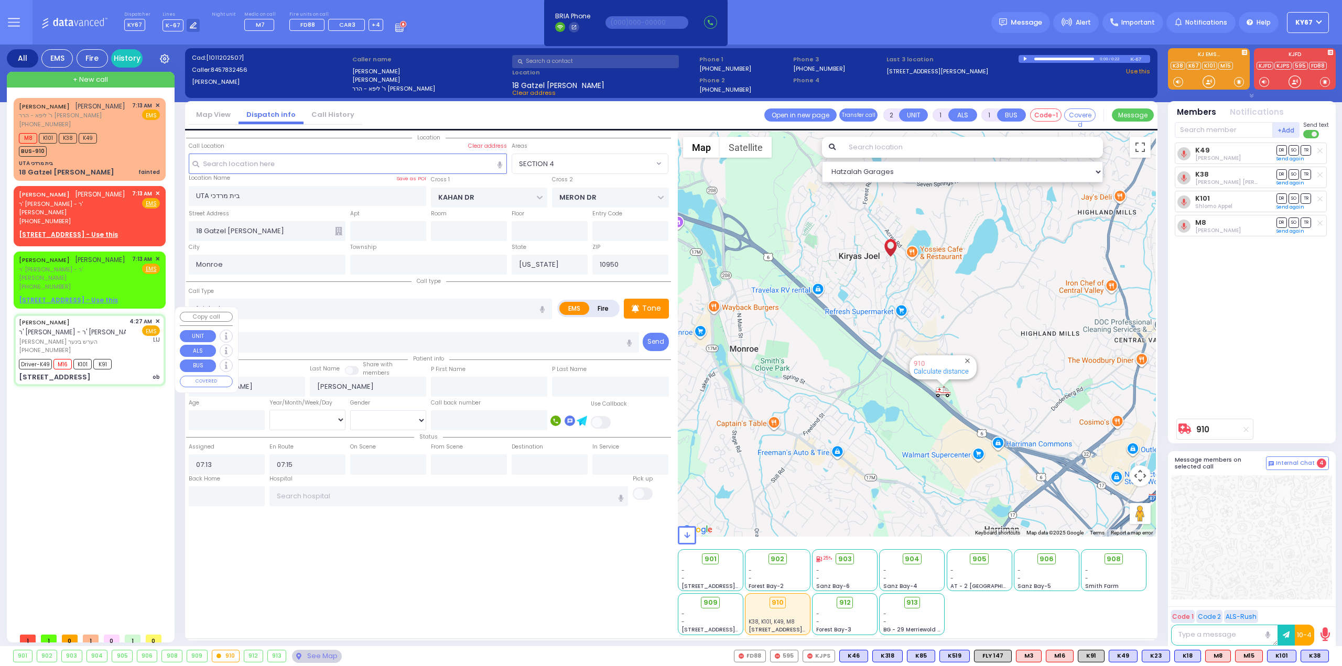
type input "21"
select select "Year"
select select "[DEMOGRAPHIC_DATA]"
type input "04:27"
type input "04:28"
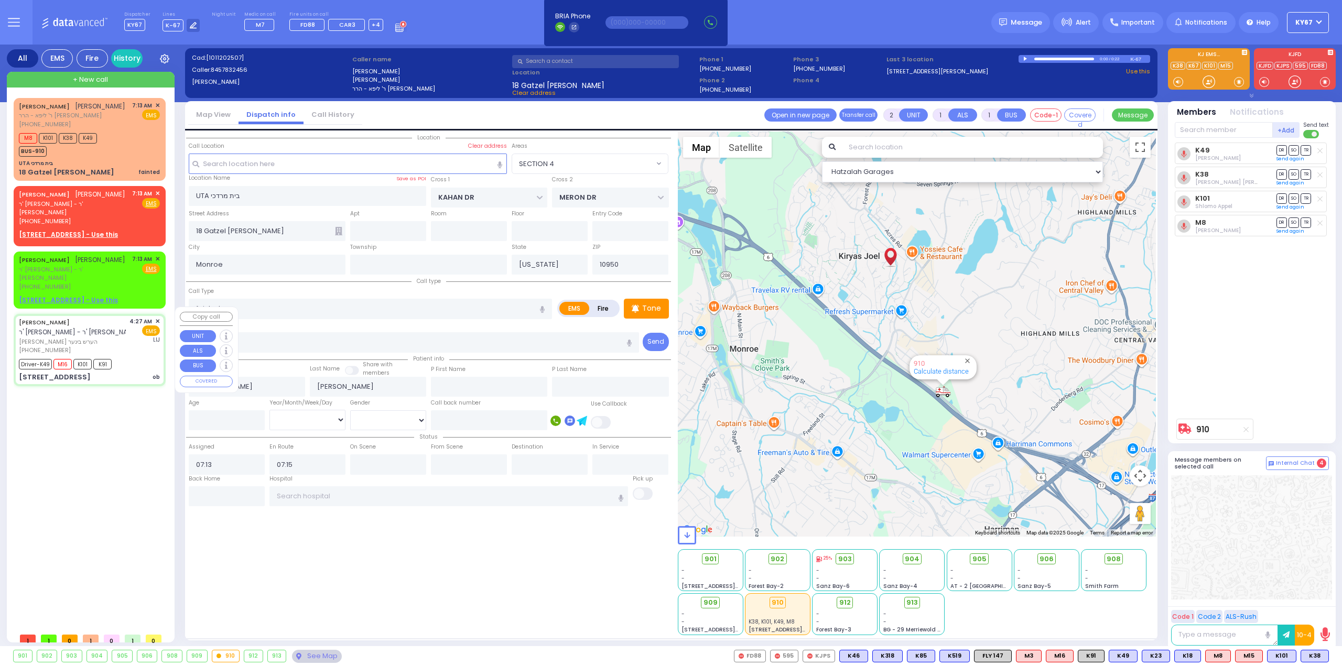
type input "04:32"
type input "04:51"
type input "05:15"
type input "05:45"
type input "[PERSON_NAME]"
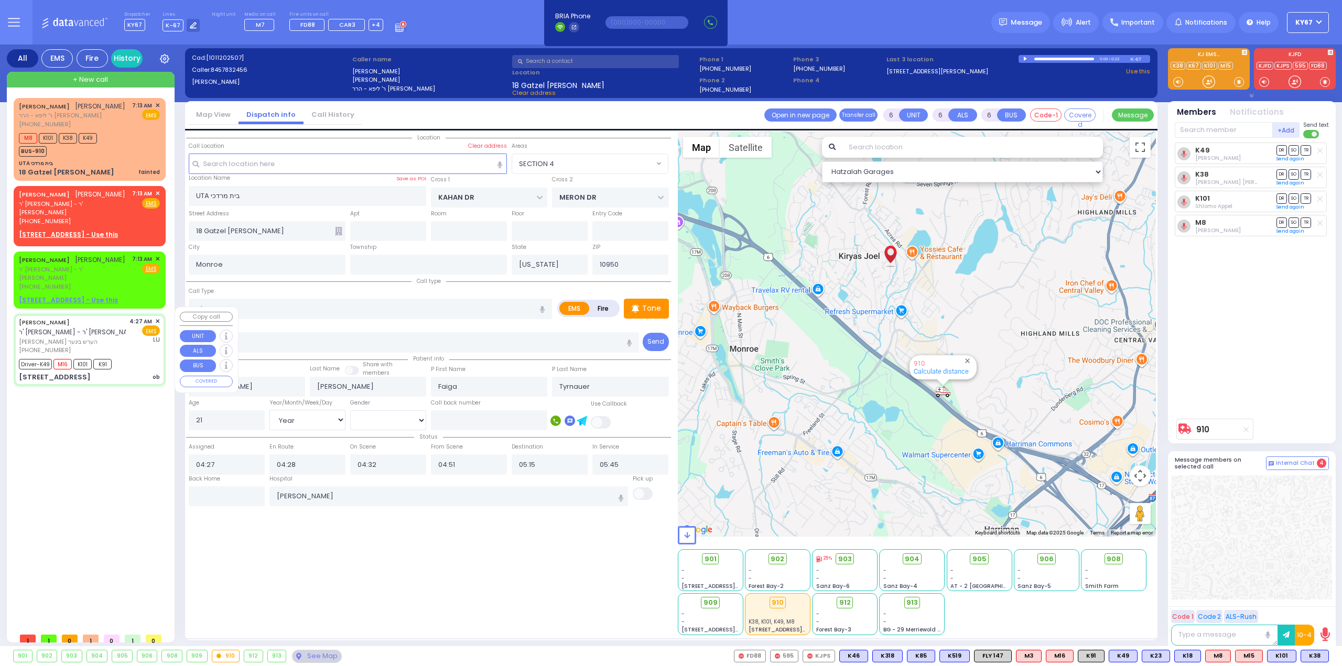
select select "Hatzalah Garages"
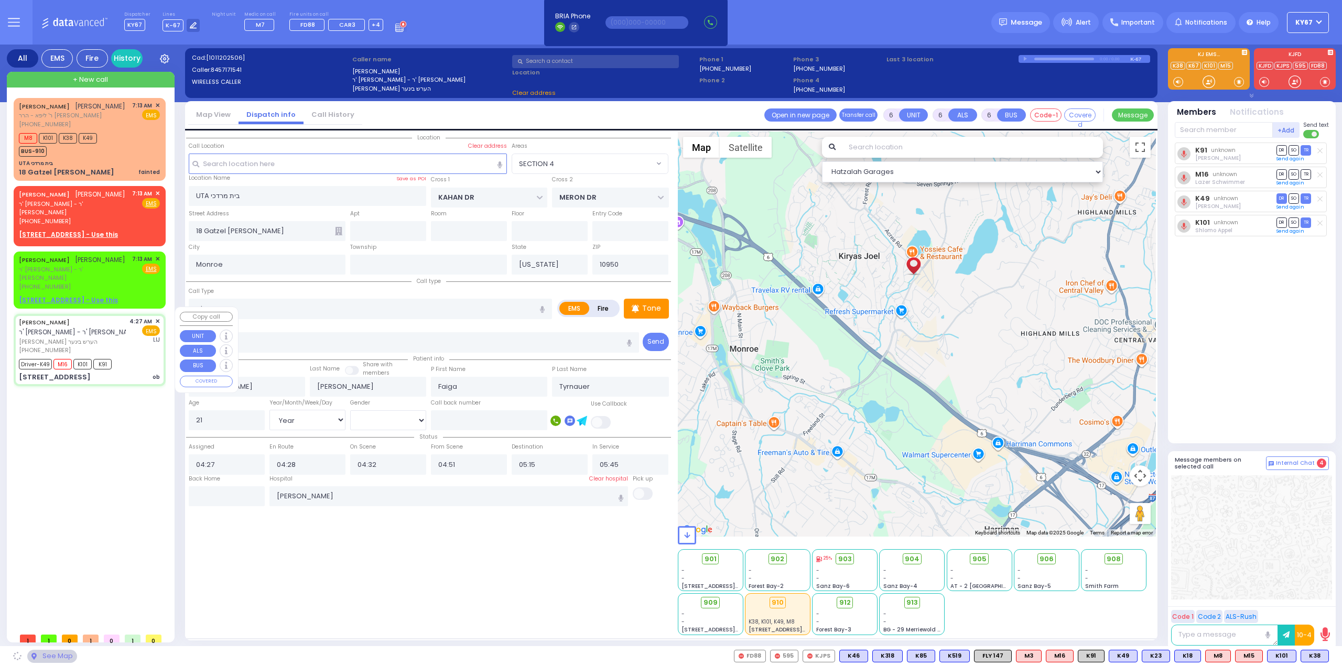
type input "ACRES RD"
type input "DINEV RD"
type input "[STREET_ADDRESS]"
type input "201"
type input "[PERSON_NAME]"
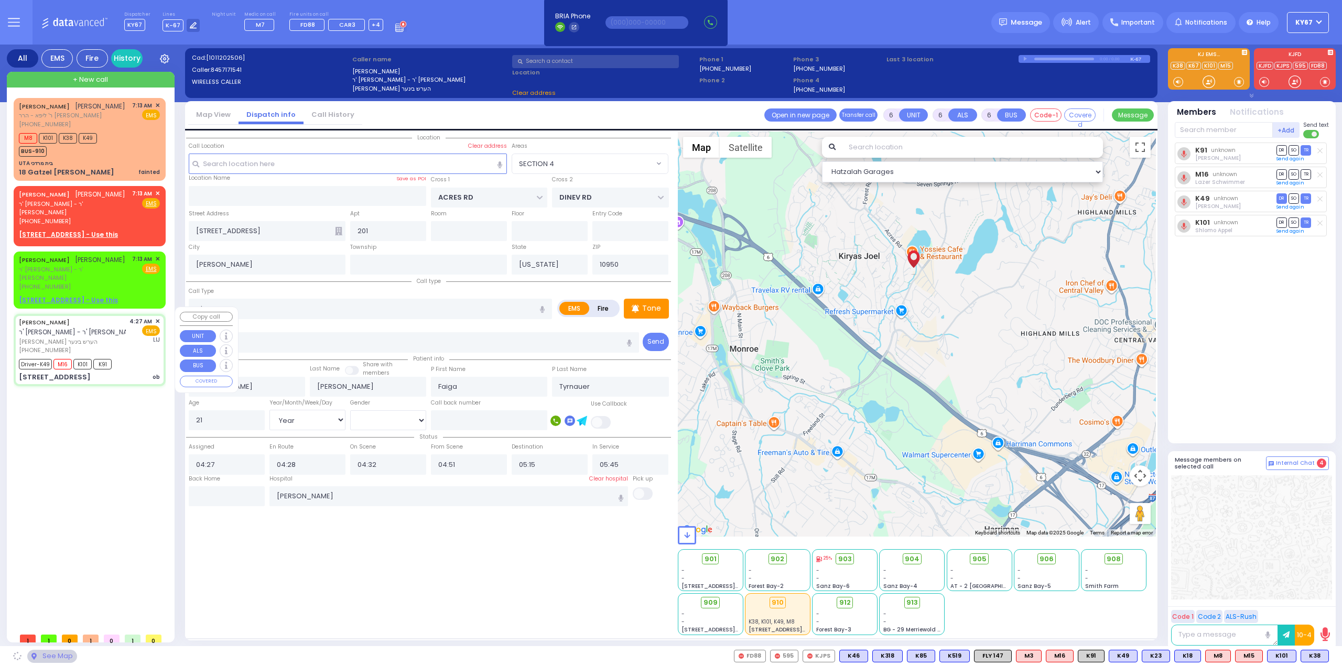
select select "PALM TREE"
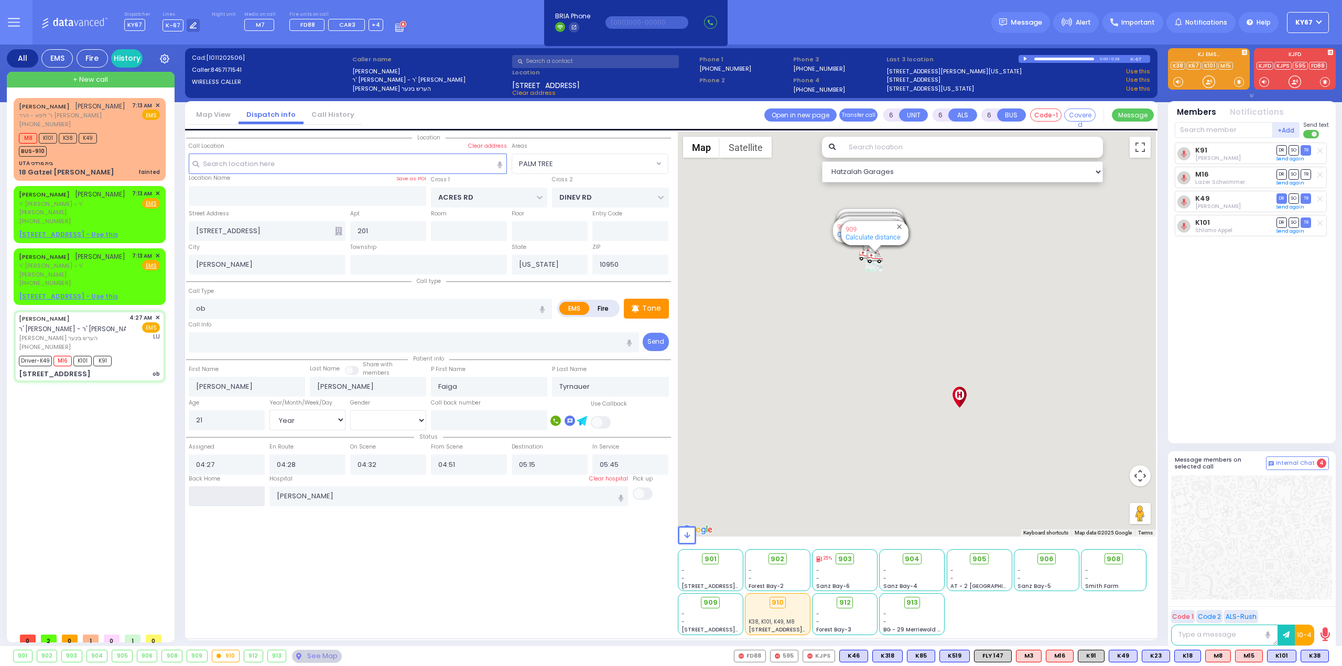
click at [224, 495] on input "text" at bounding box center [227, 496] width 76 height 20
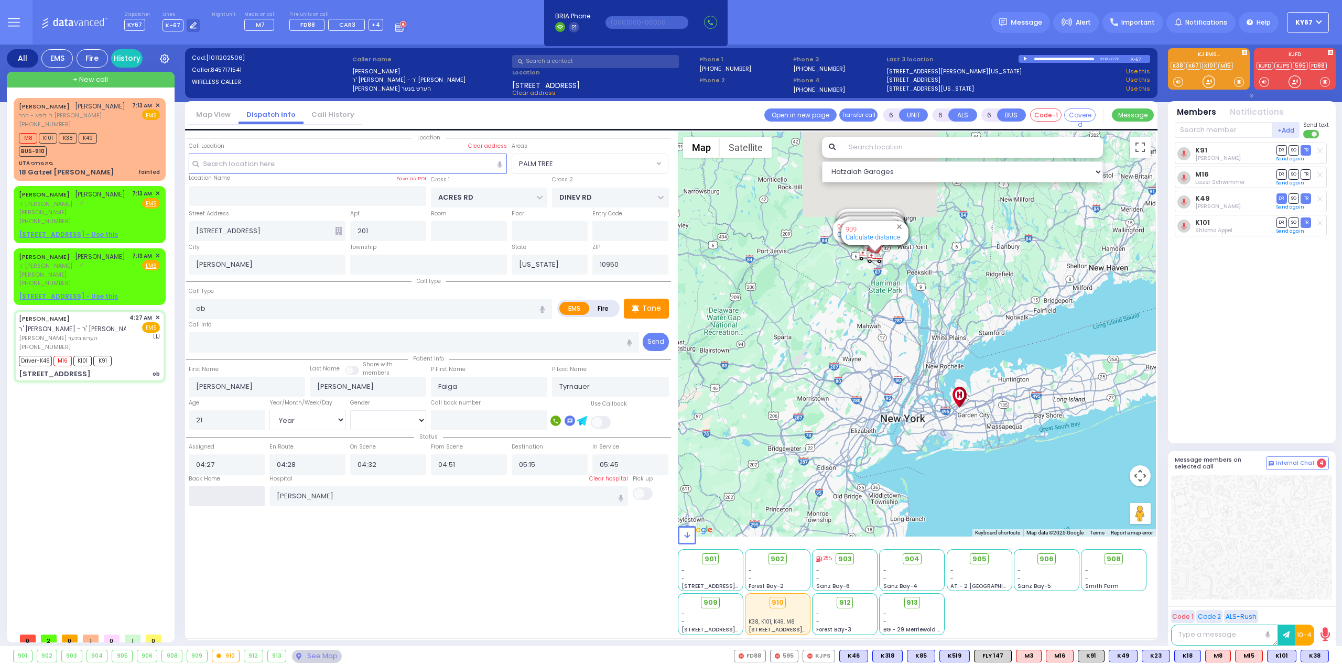
click at [224, 495] on input "text" at bounding box center [227, 496] width 76 height 20
type input "07:16"
select select
radio input "true"
select select
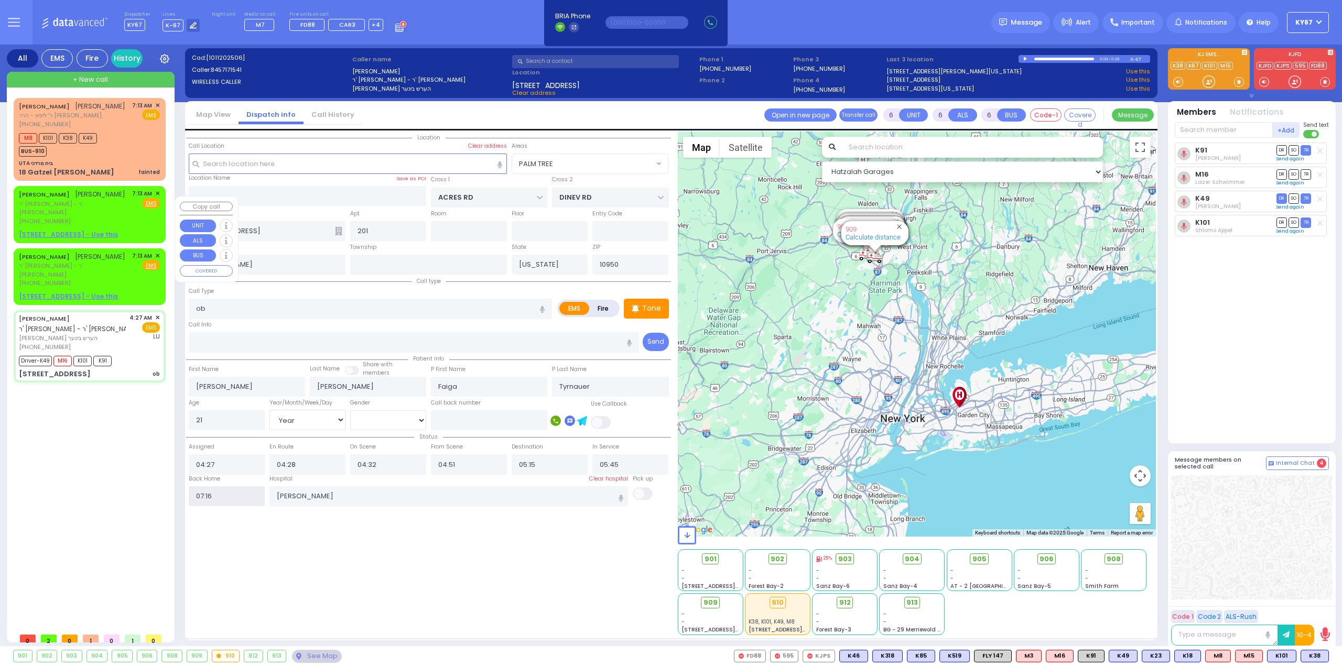
select select
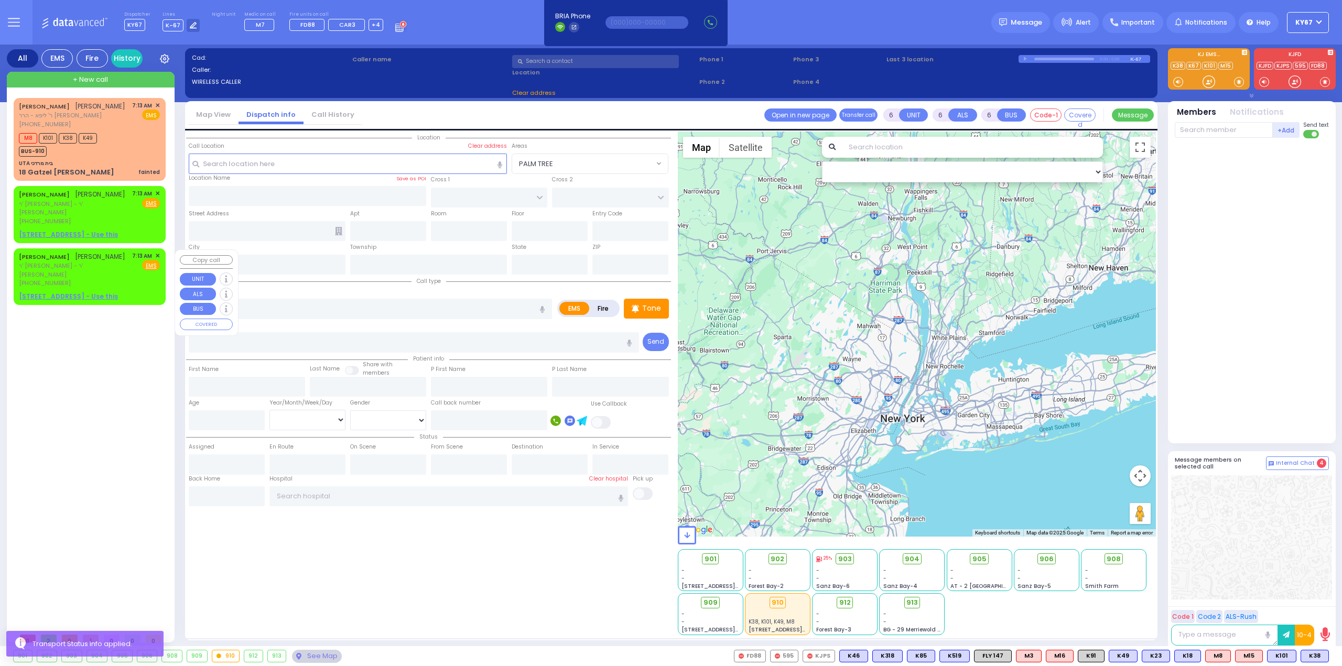
click at [159, 253] on div "[PERSON_NAME] [PERSON_NAME] ר' [PERSON_NAME] - ר' [PERSON_NAME] [PHONE_NUMBER] …" at bounding box center [90, 276] width 148 height 53
type input "2"
type input "1"
select select
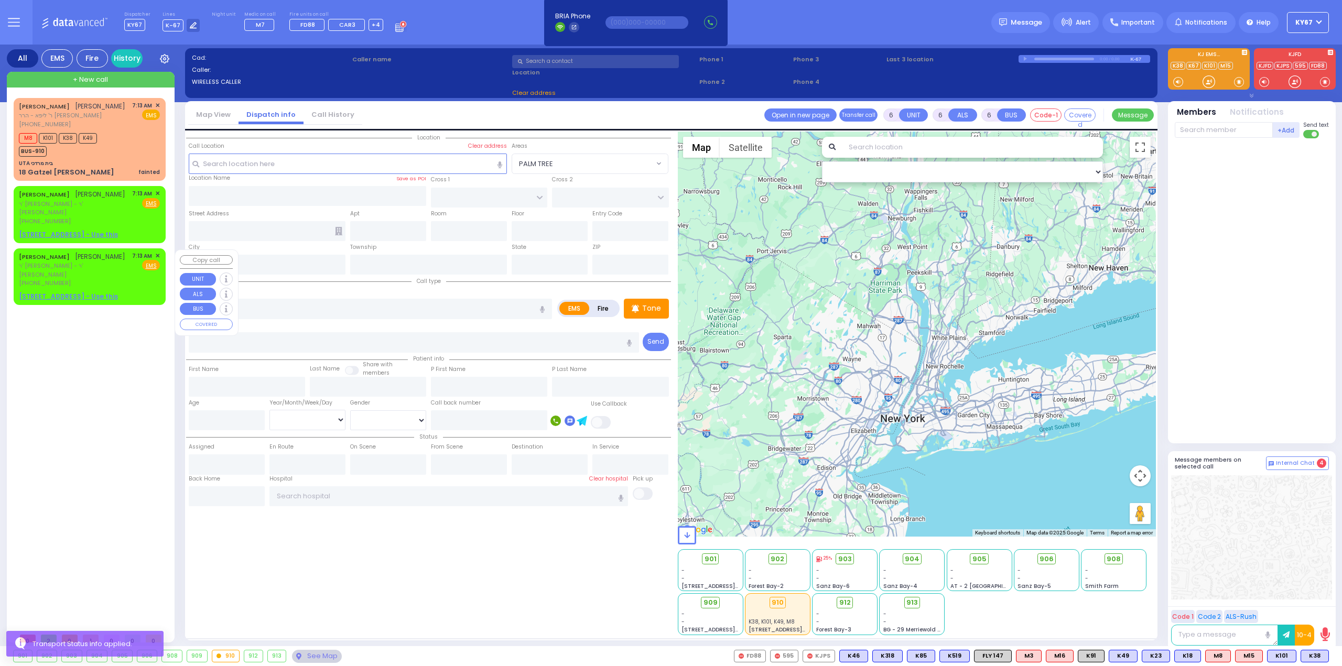
radio input "true"
type input "[PERSON_NAME]"
select select
type input "07:13"
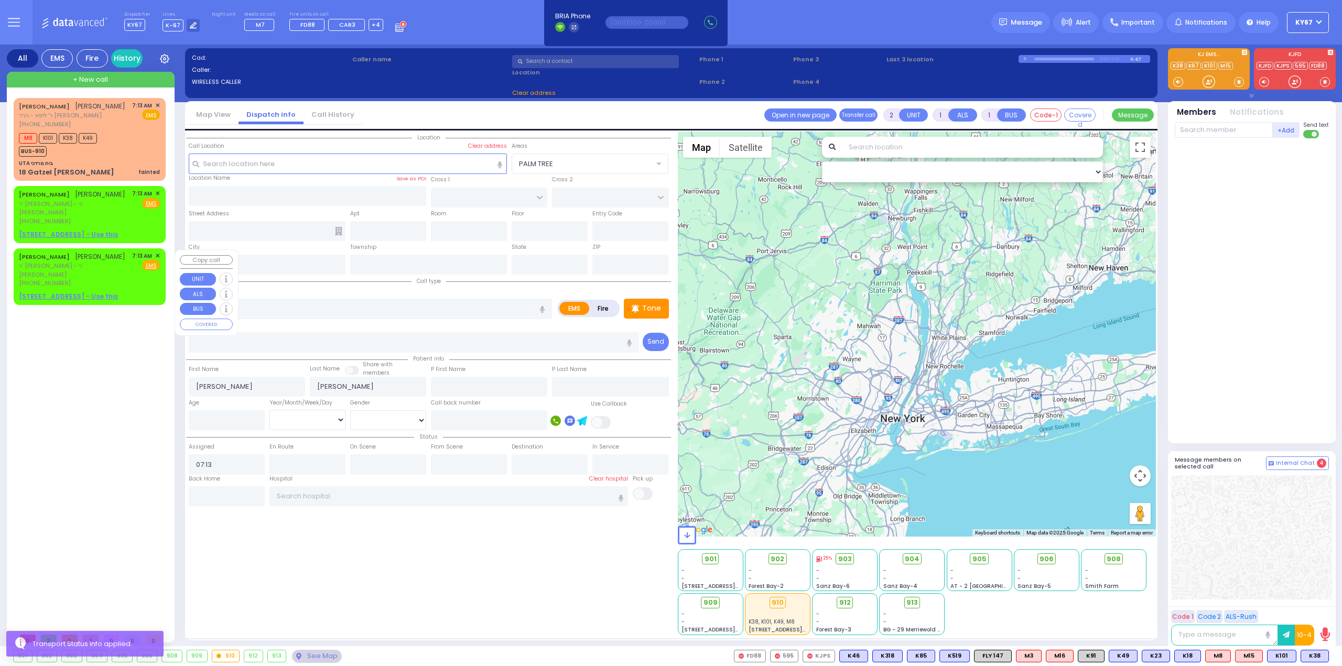
select select "Hatzalah Garages"
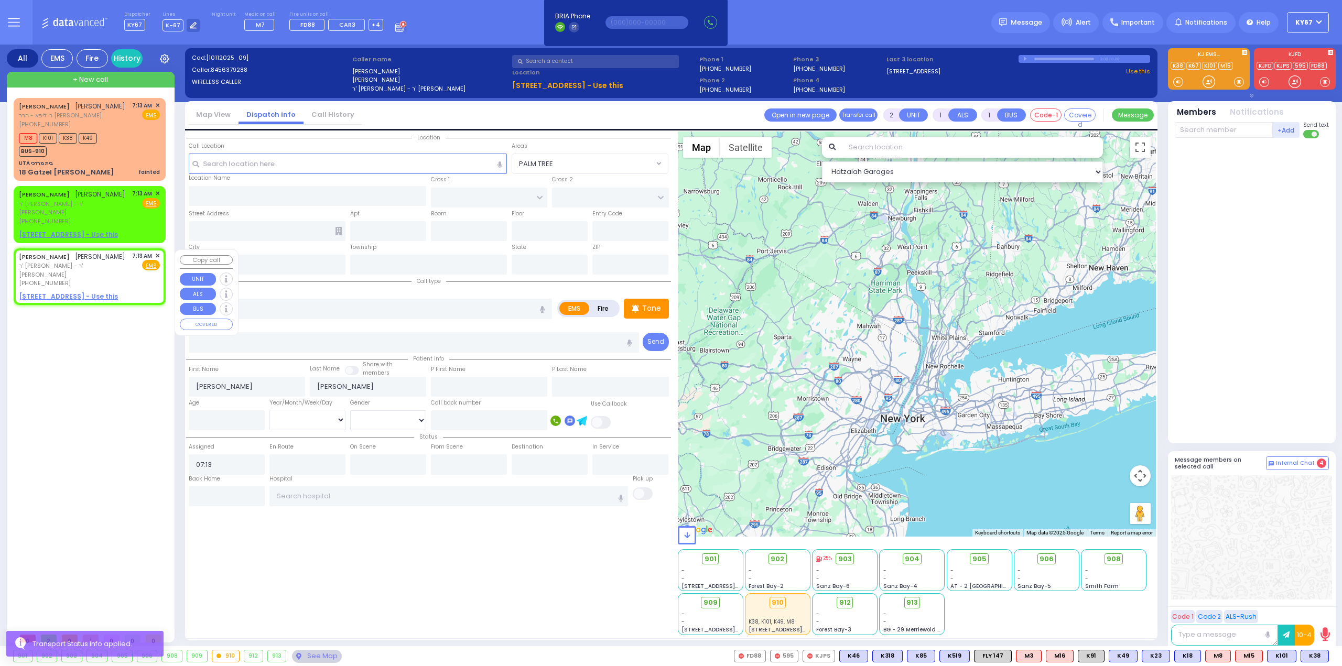
click at [158, 256] on span "✕" at bounding box center [157, 256] width 5 height 9
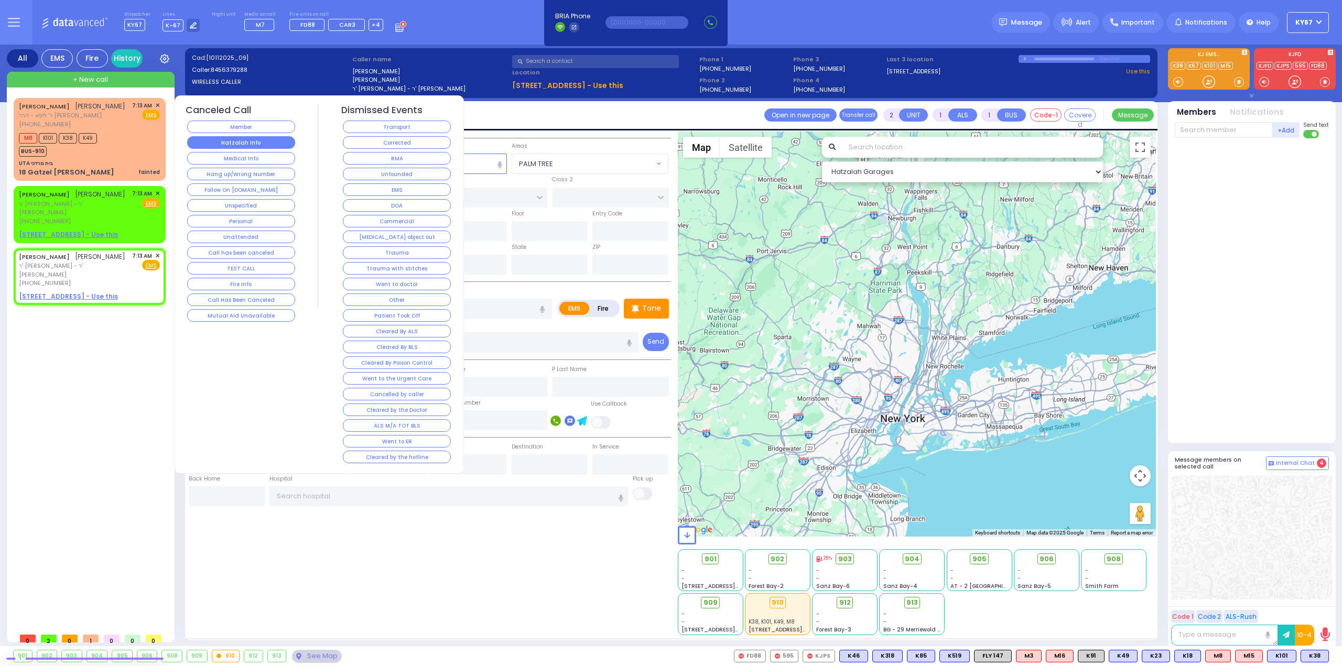
click at [216, 139] on button "Hatzalah Info" at bounding box center [241, 142] width 108 height 13
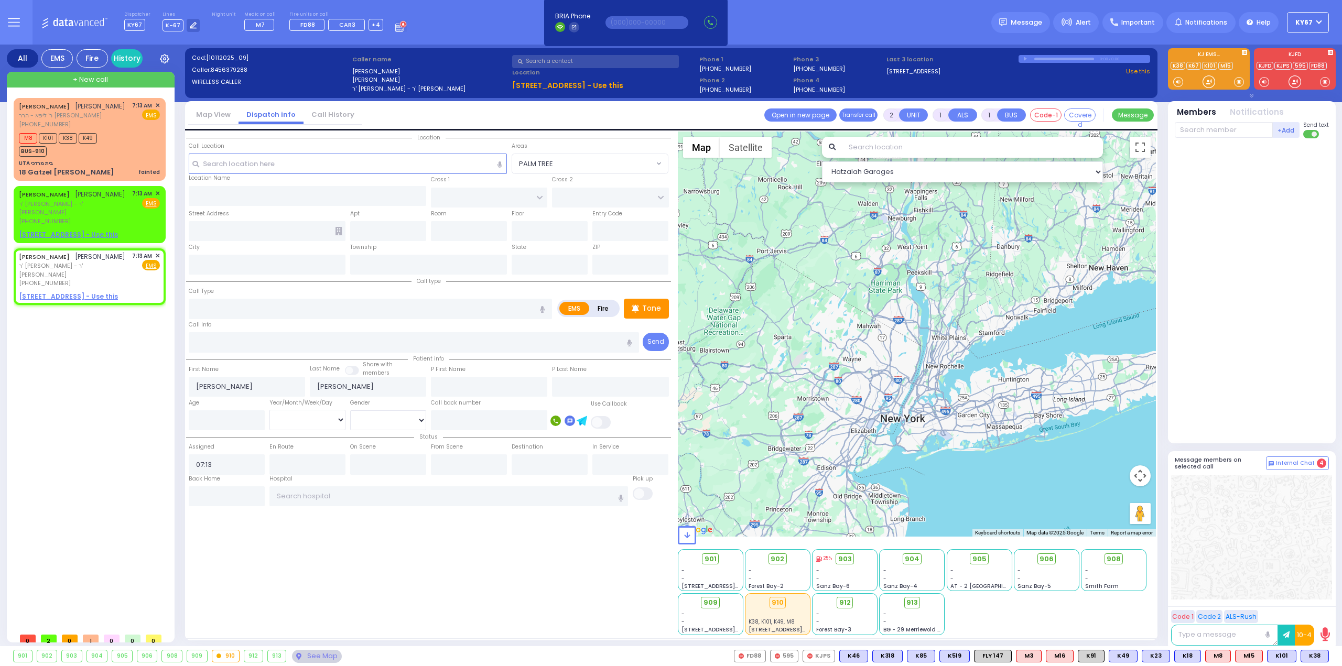
select select
radio input "true"
select select
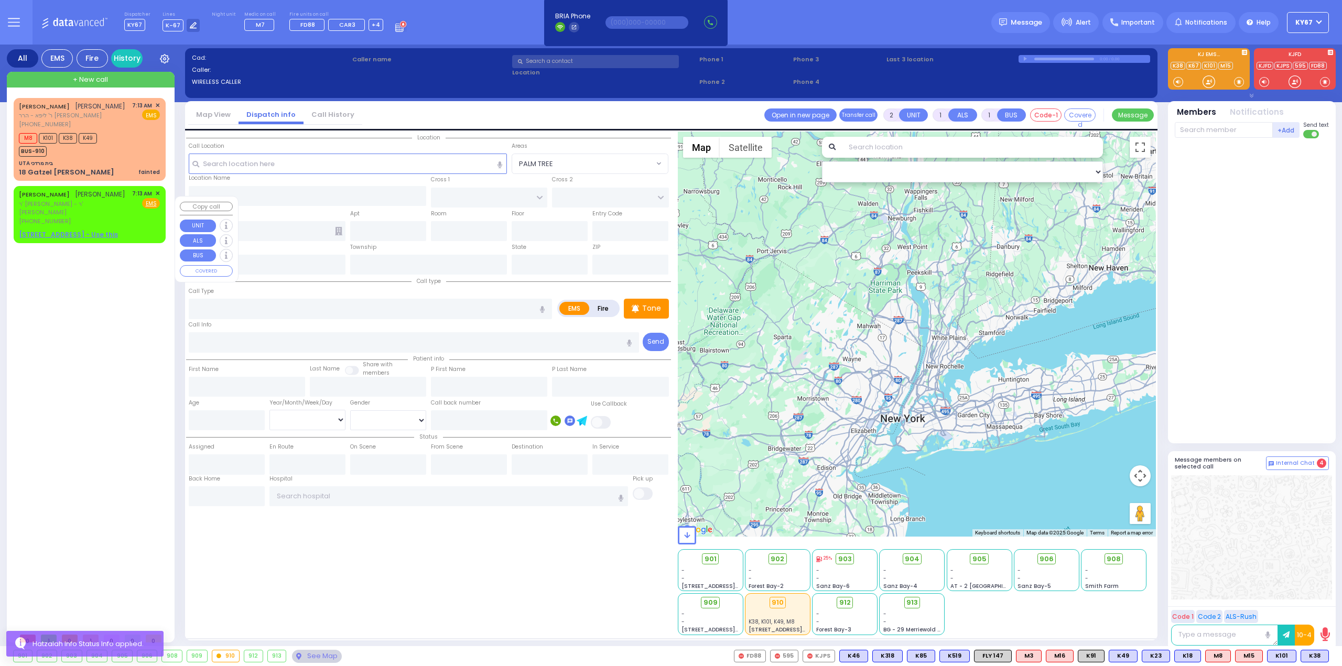
click at [158, 198] on span "✕" at bounding box center [157, 193] width 5 height 9
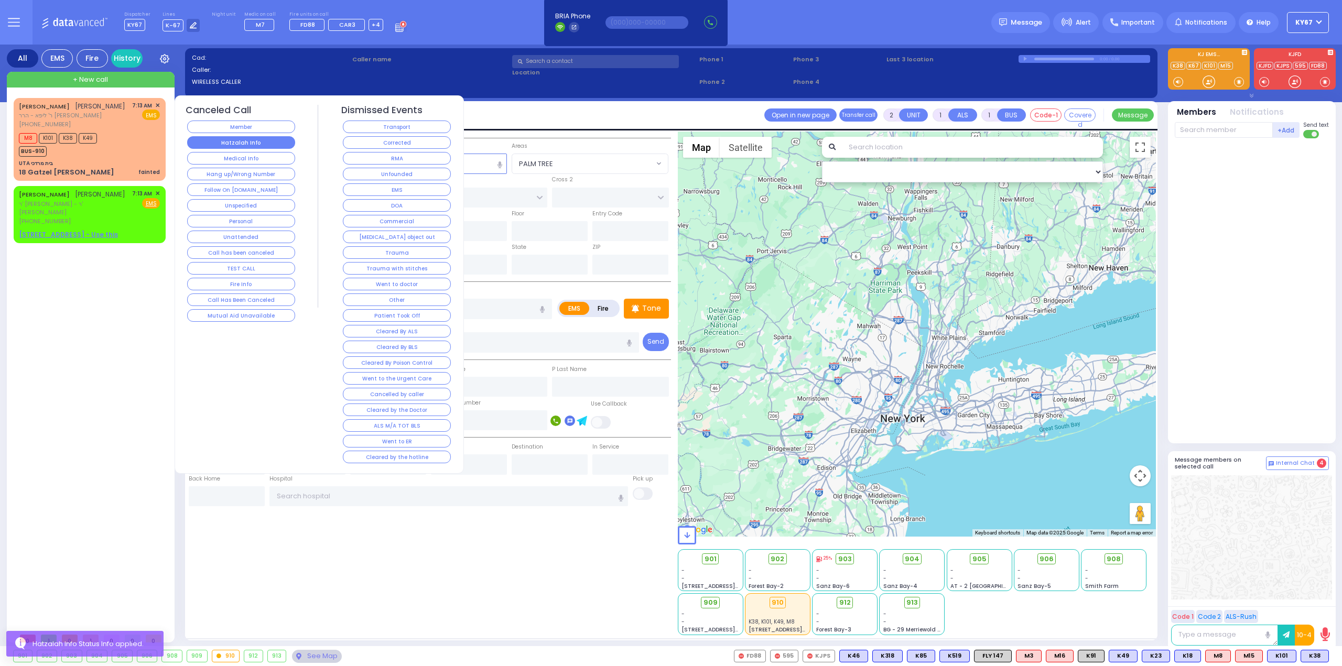
click at [233, 146] on button "Hatzalah Info" at bounding box center [241, 142] width 108 height 13
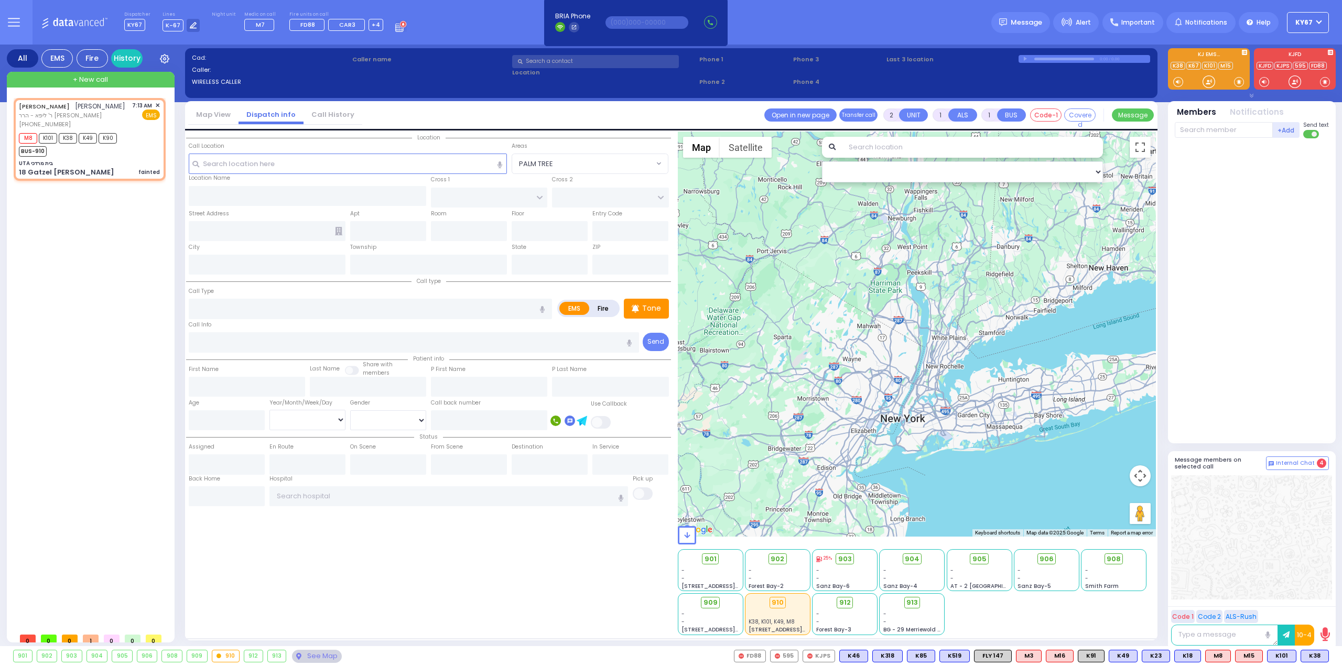
select select
type input "fainted"
radio input "true"
type input "[PERSON_NAME]"
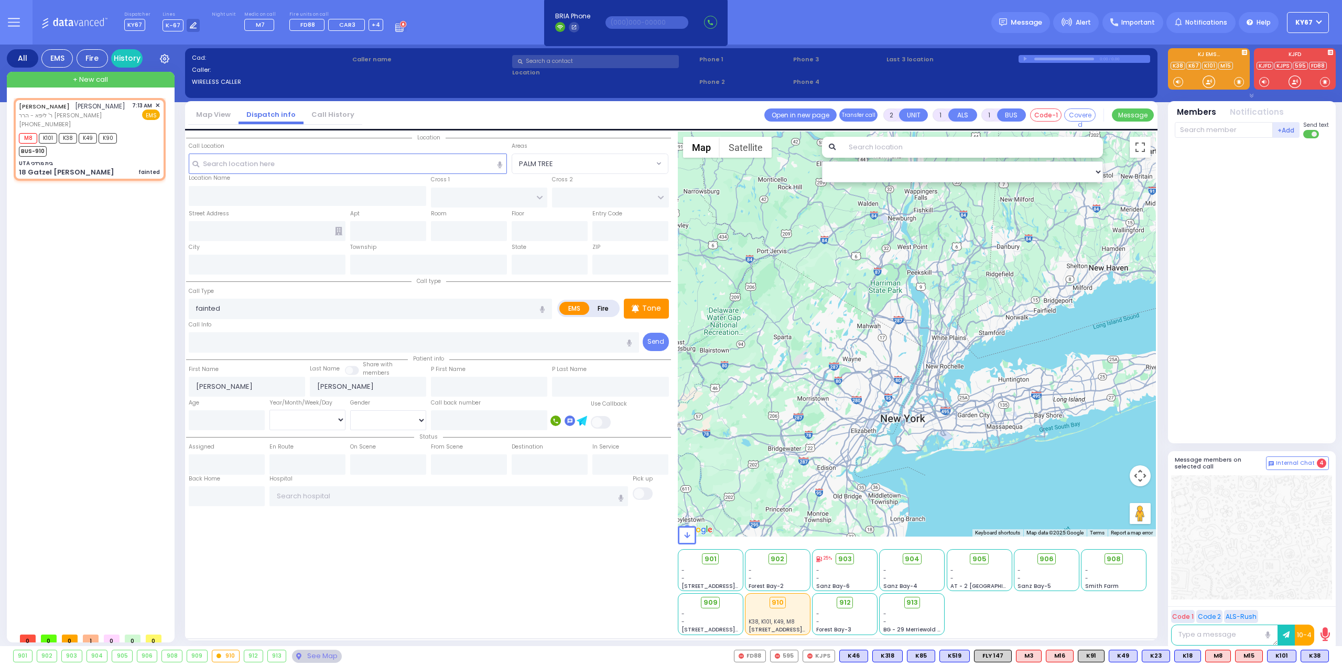
select select
type input "07:13"
type input "07:15"
select select "Hatzalah Garages"
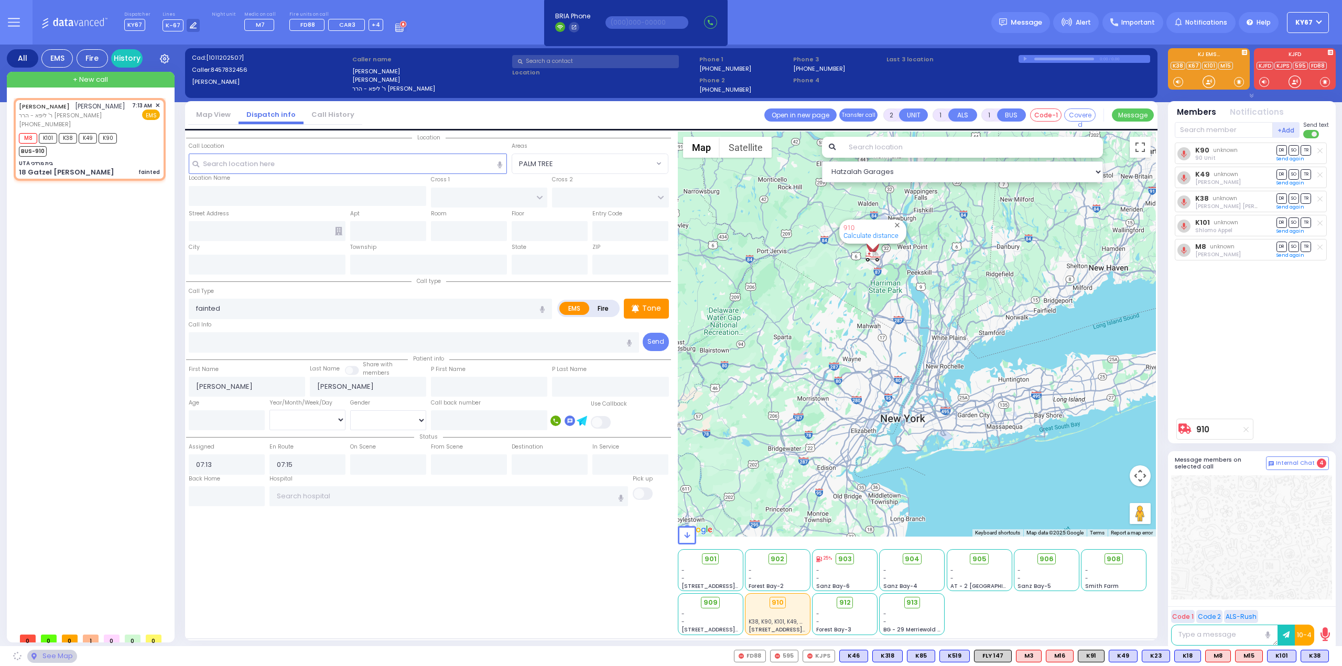
type input "UTA בית מרדכי"
type input "KAHAN DR"
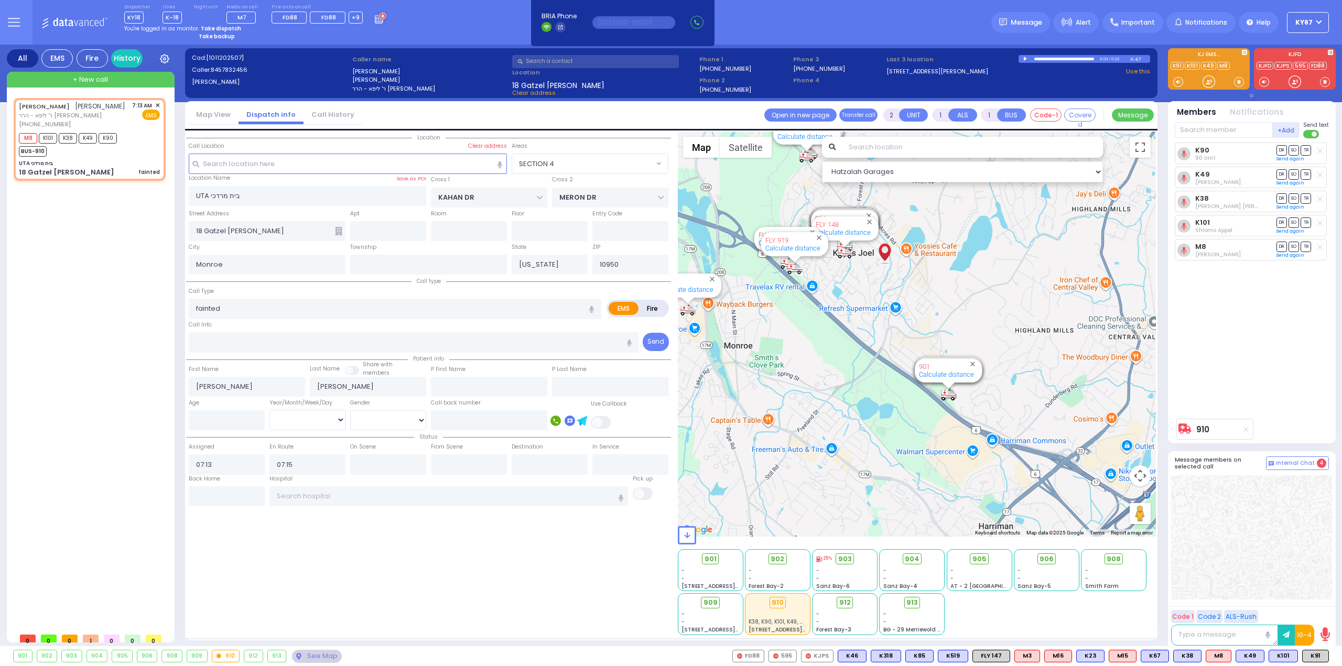
select select "SECTION 4"
select select
